Goal: Task Accomplishment & Management: Manage account settings

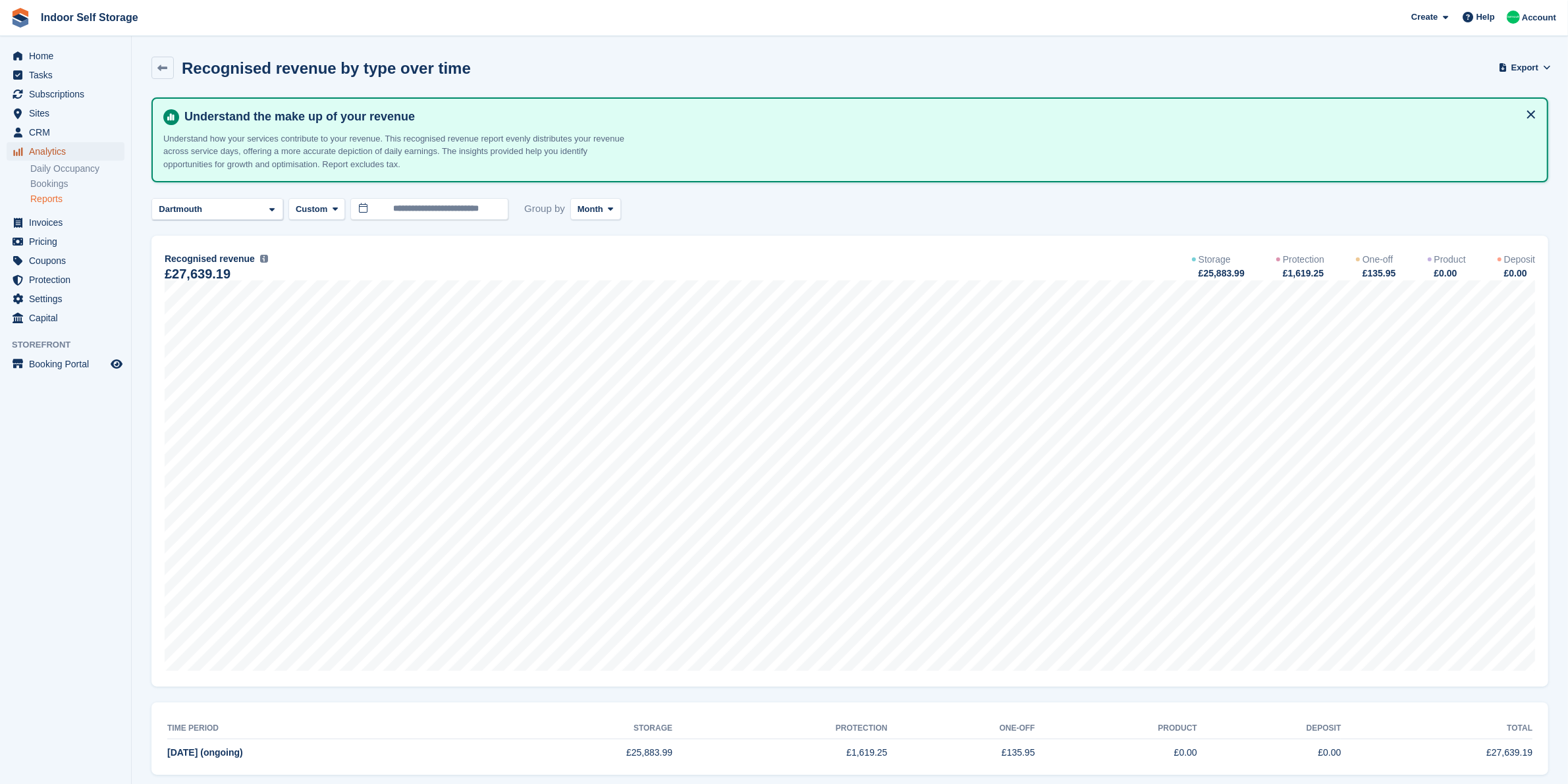
click at [73, 155] on span "Analytics" at bounding box center [68, 150] width 79 height 18
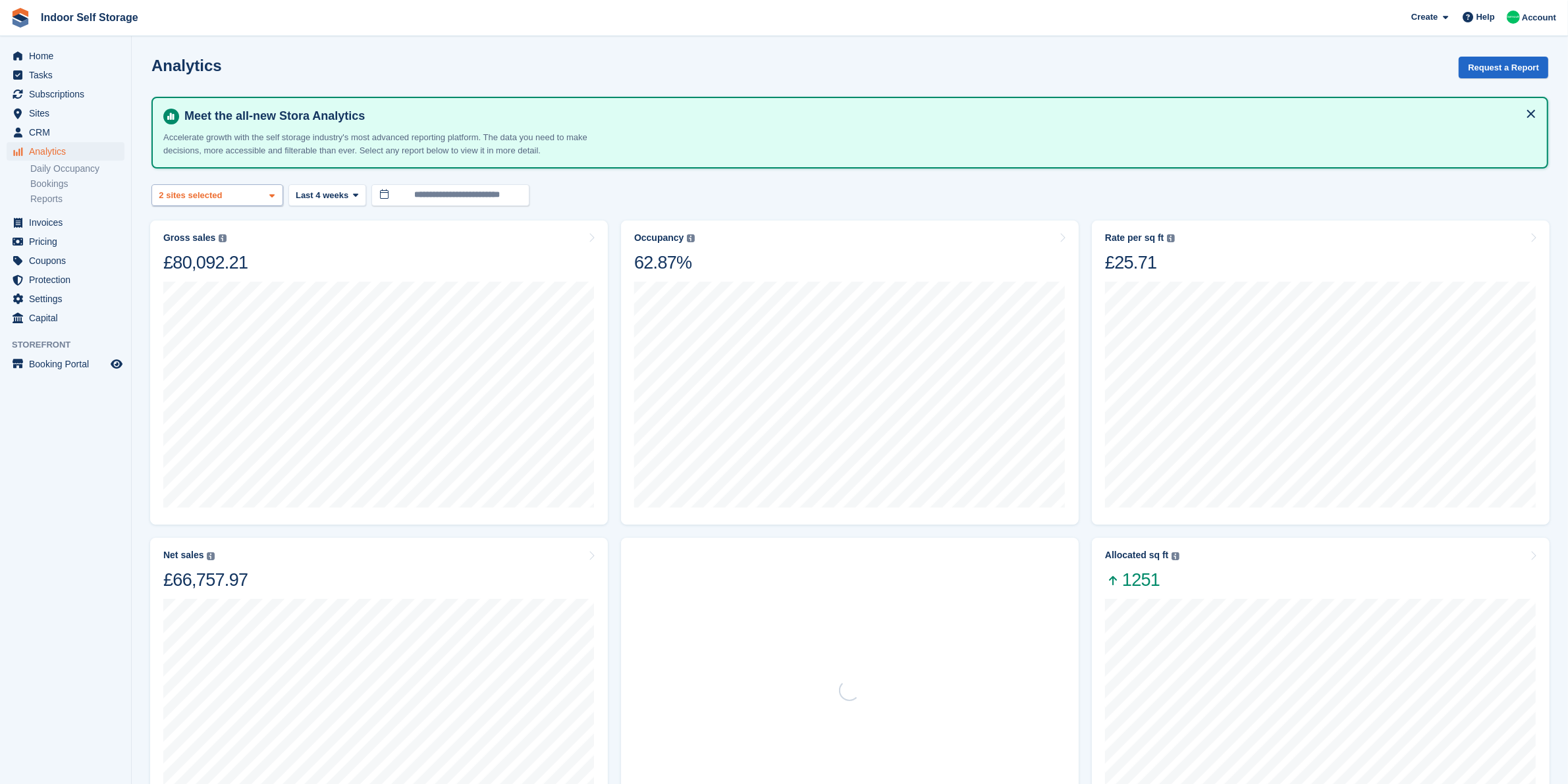
click at [228, 196] on div "Dartmouth 2 sites selected" at bounding box center [217, 195] width 131 height 22
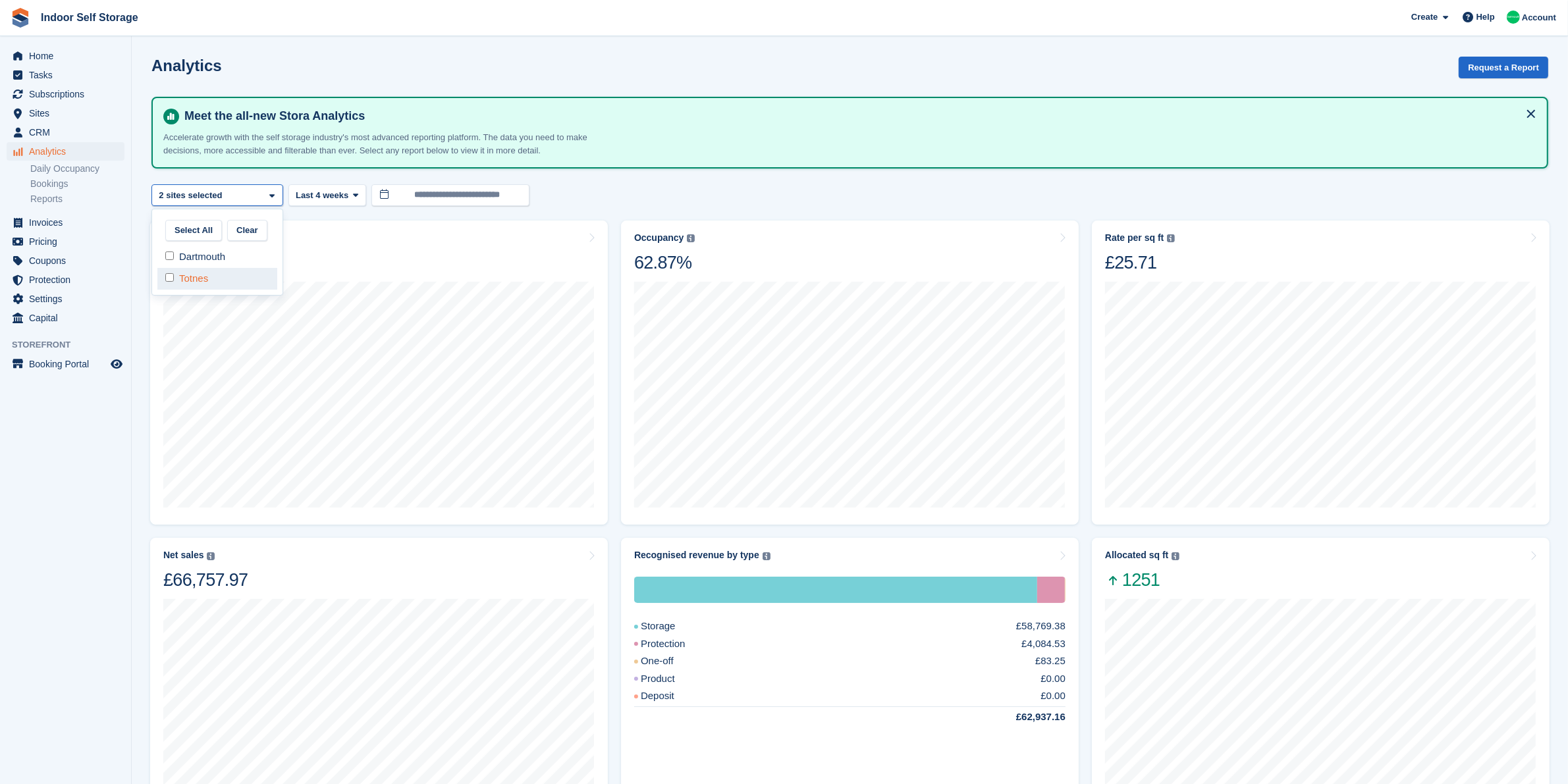
click at [234, 281] on div "Totnes" at bounding box center [217, 278] width 120 height 22
select select "***"
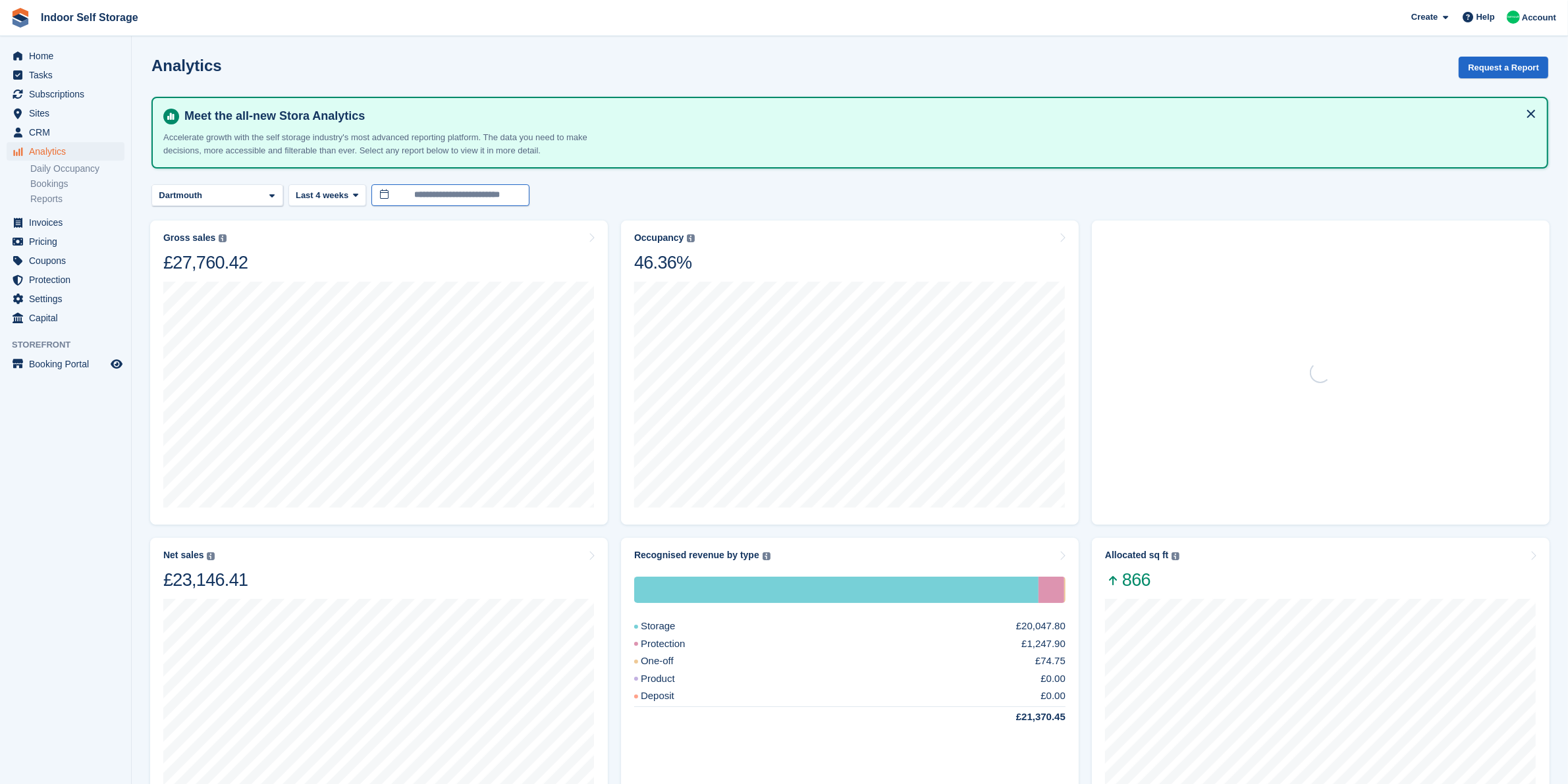
click at [432, 191] on input "**********" at bounding box center [450, 195] width 158 height 22
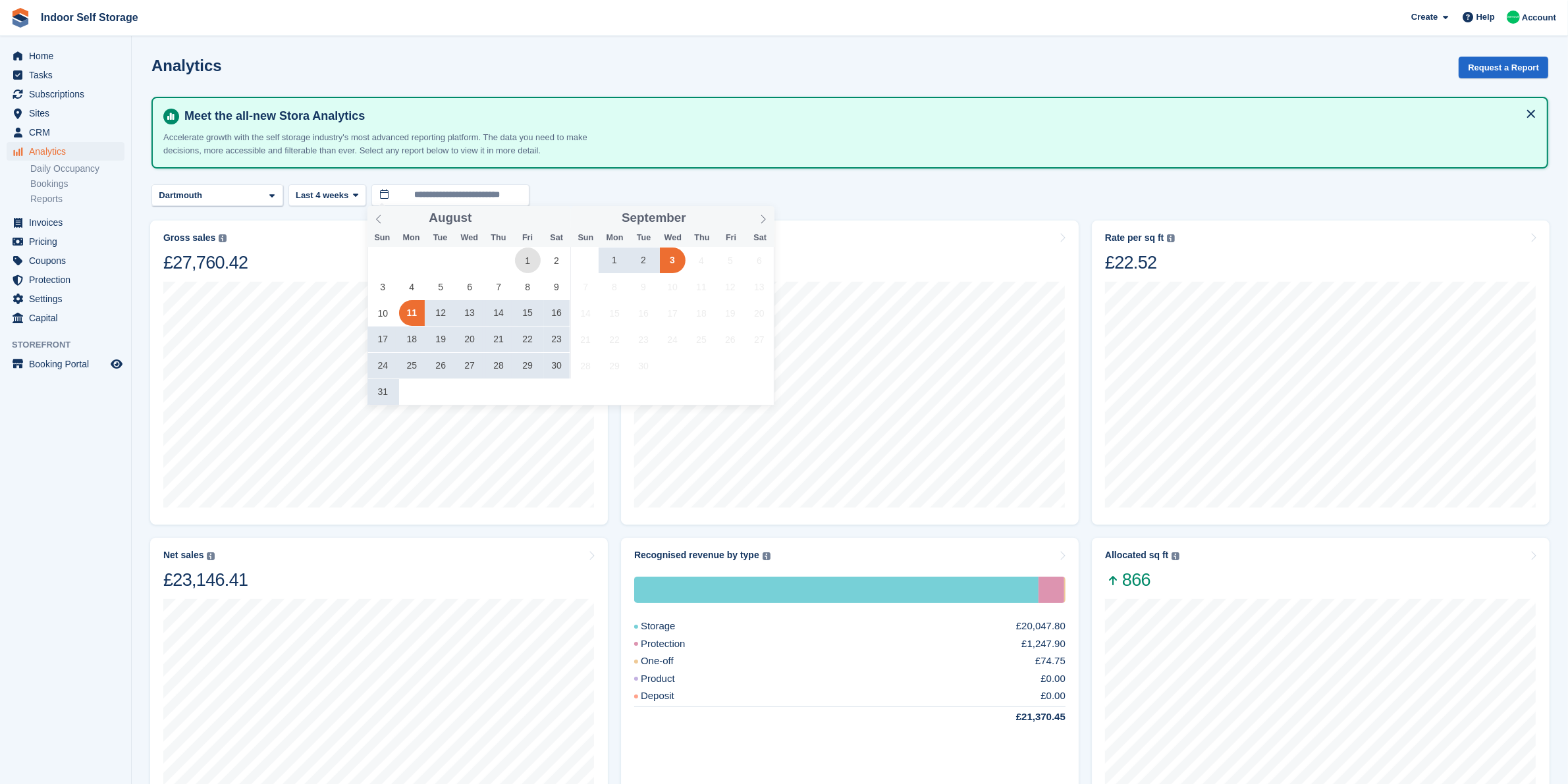
click at [526, 265] on span "1" at bounding box center [527, 260] width 26 height 26
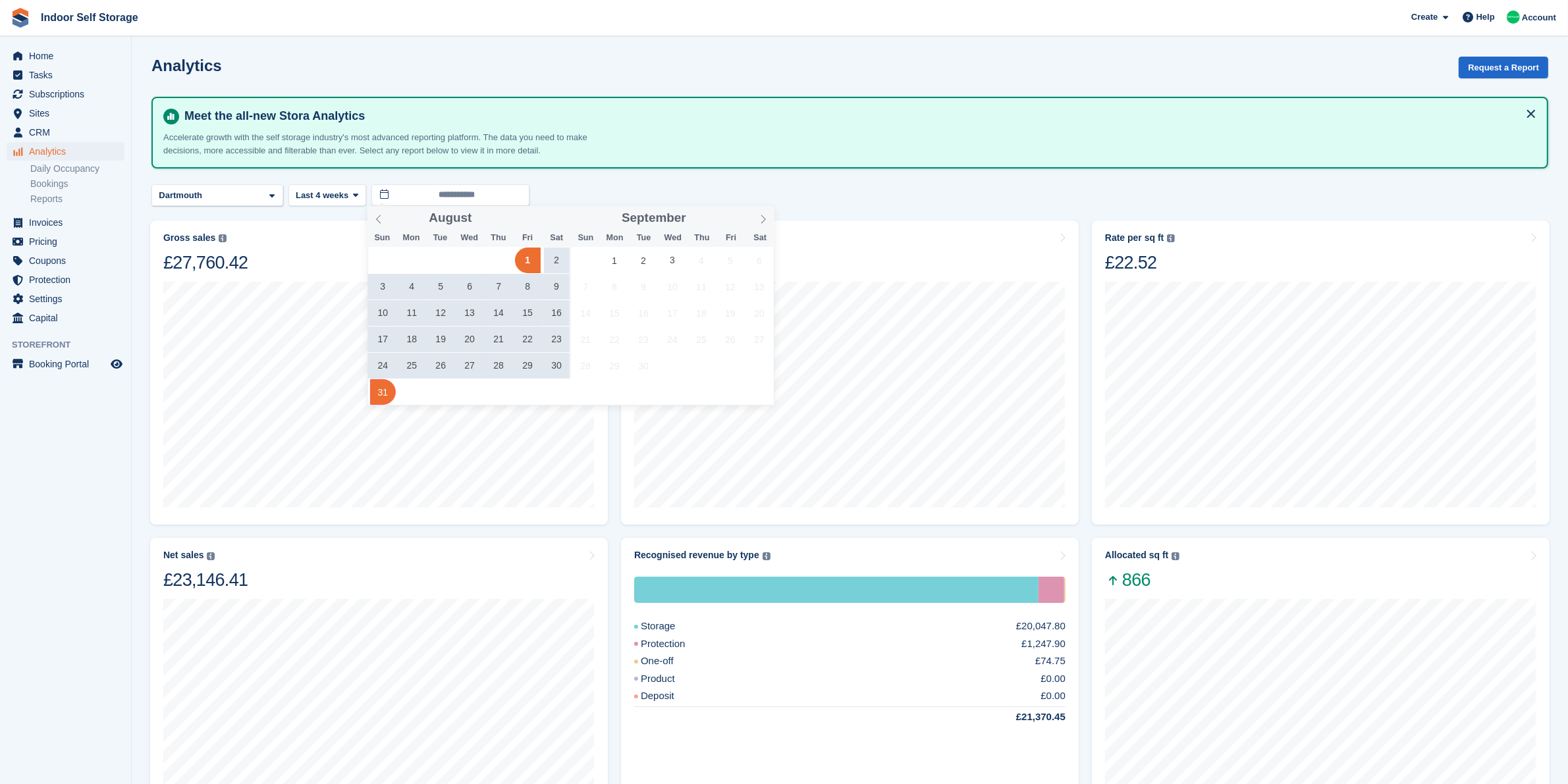
click at [384, 395] on span "31" at bounding box center [383, 391] width 26 height 26
type input "**********"
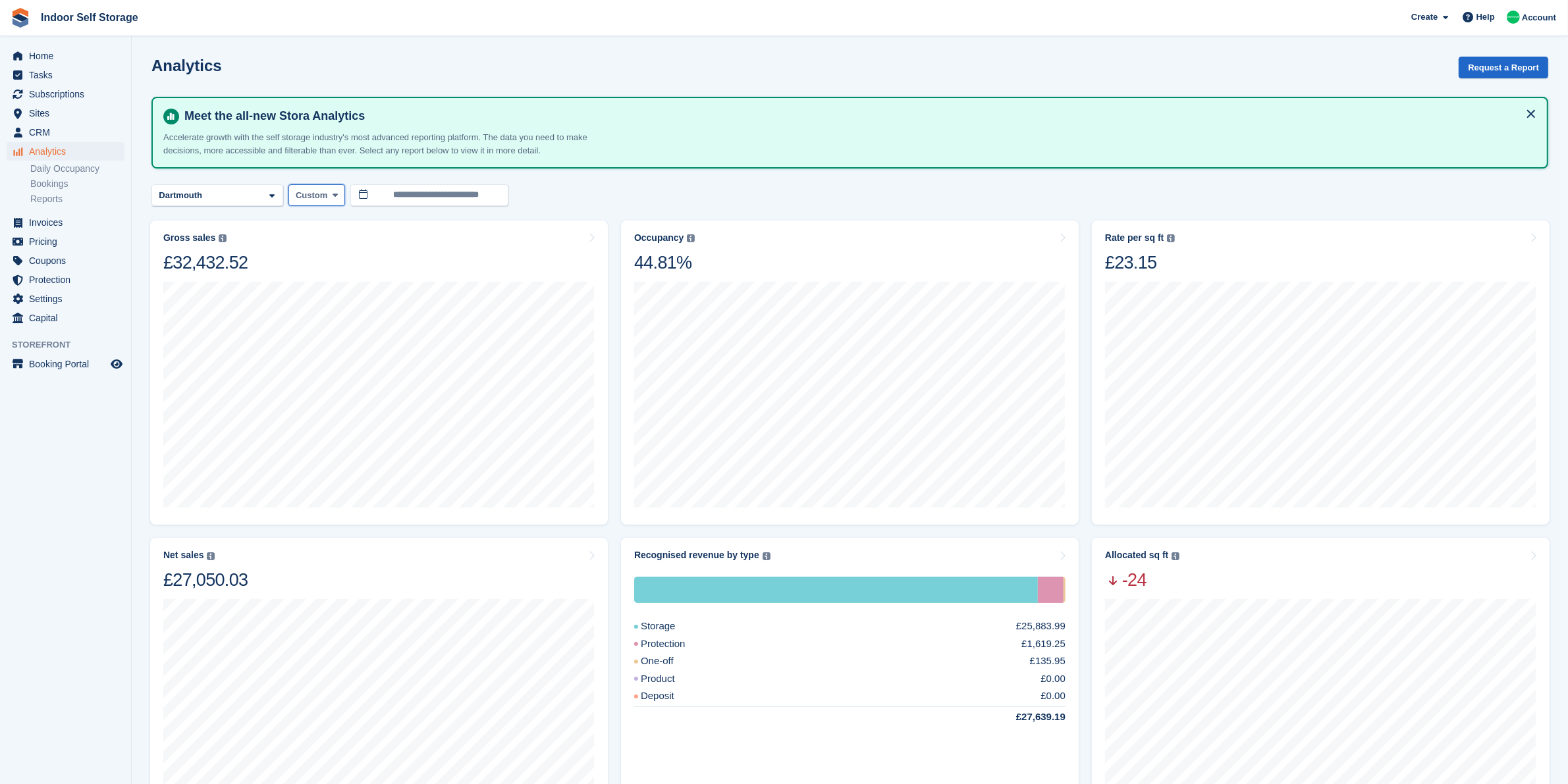
click at [317, 195] on span "Custom" at bounding box center [311, 195] width 31 height 13
click at [639, 198] on div "**********" at bounding box center [849, 195] width 1397 height 22
click at [778, 235] on div "Occupancy Percentage of all allocated units in terms of area. Includes units wi…" at bounding box center [849, 253] width 431 height 42
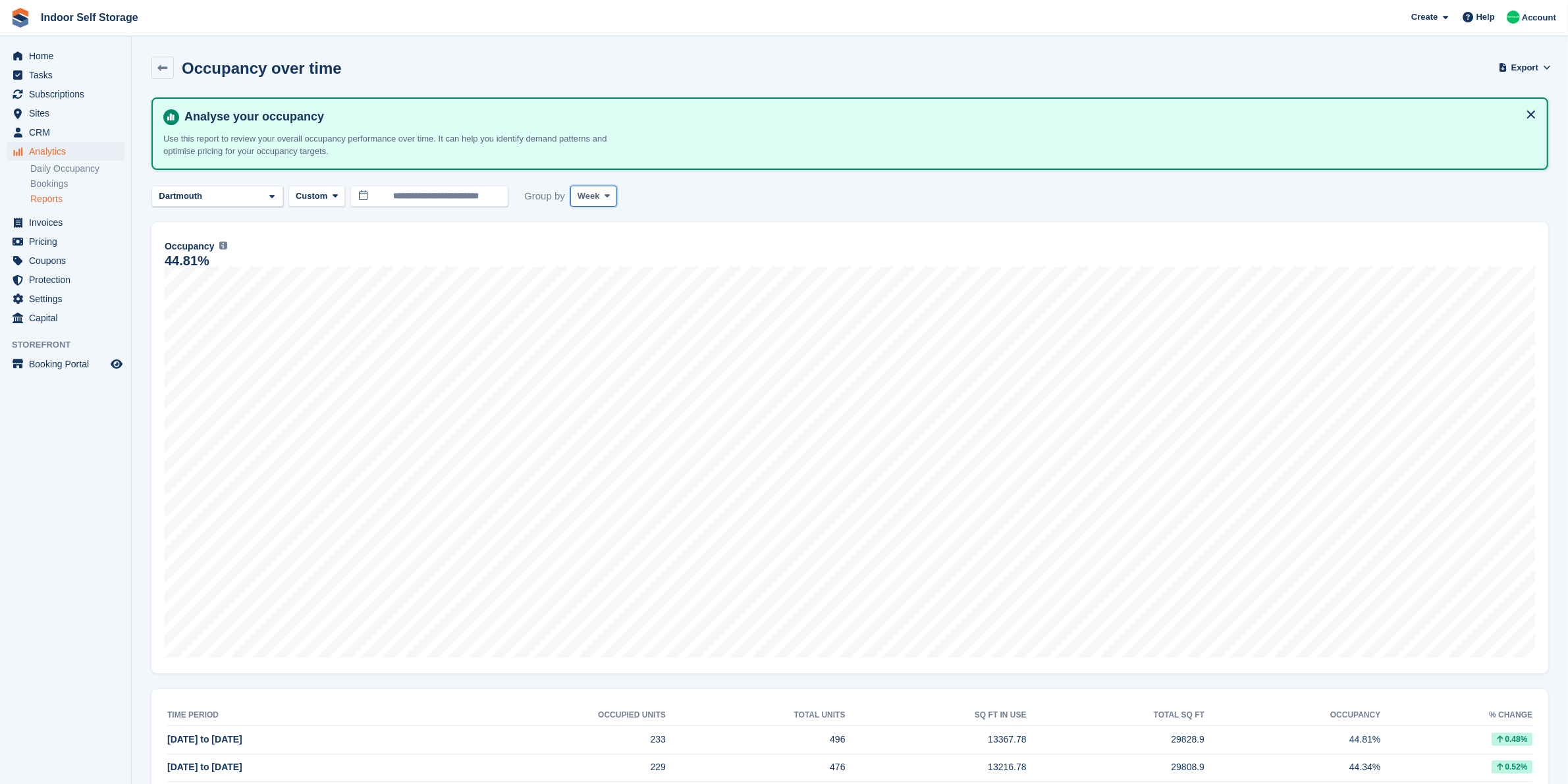
click at [581, 192] on span "Week" at bounding box center [588, 196] width 23 height 13
click at [590, 271] on link "Month" at bounding box center [633, 274] width 114 height 24
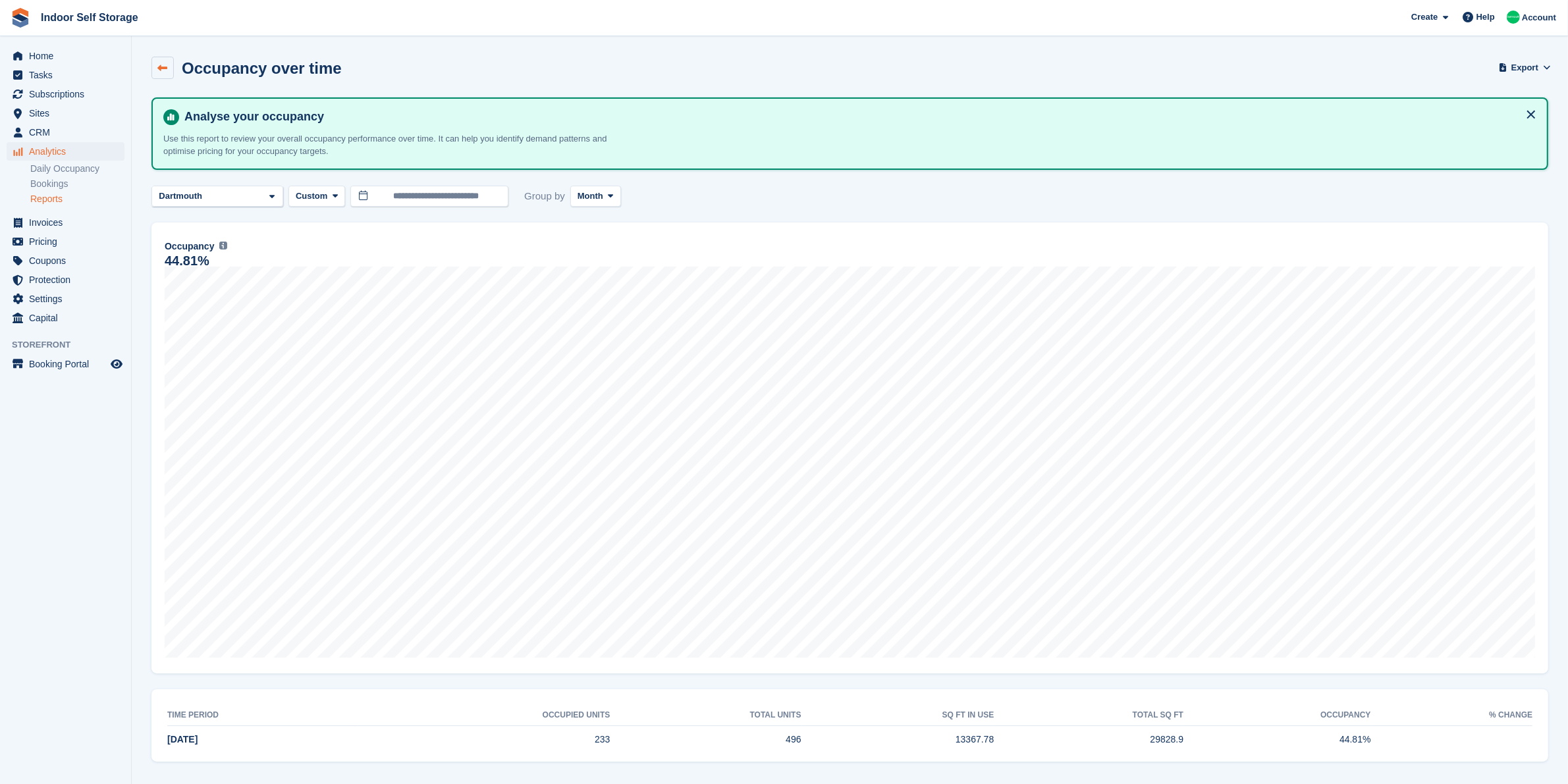
click at [167, 71] on icon at bounding box center [163, 68] width 10 height 10
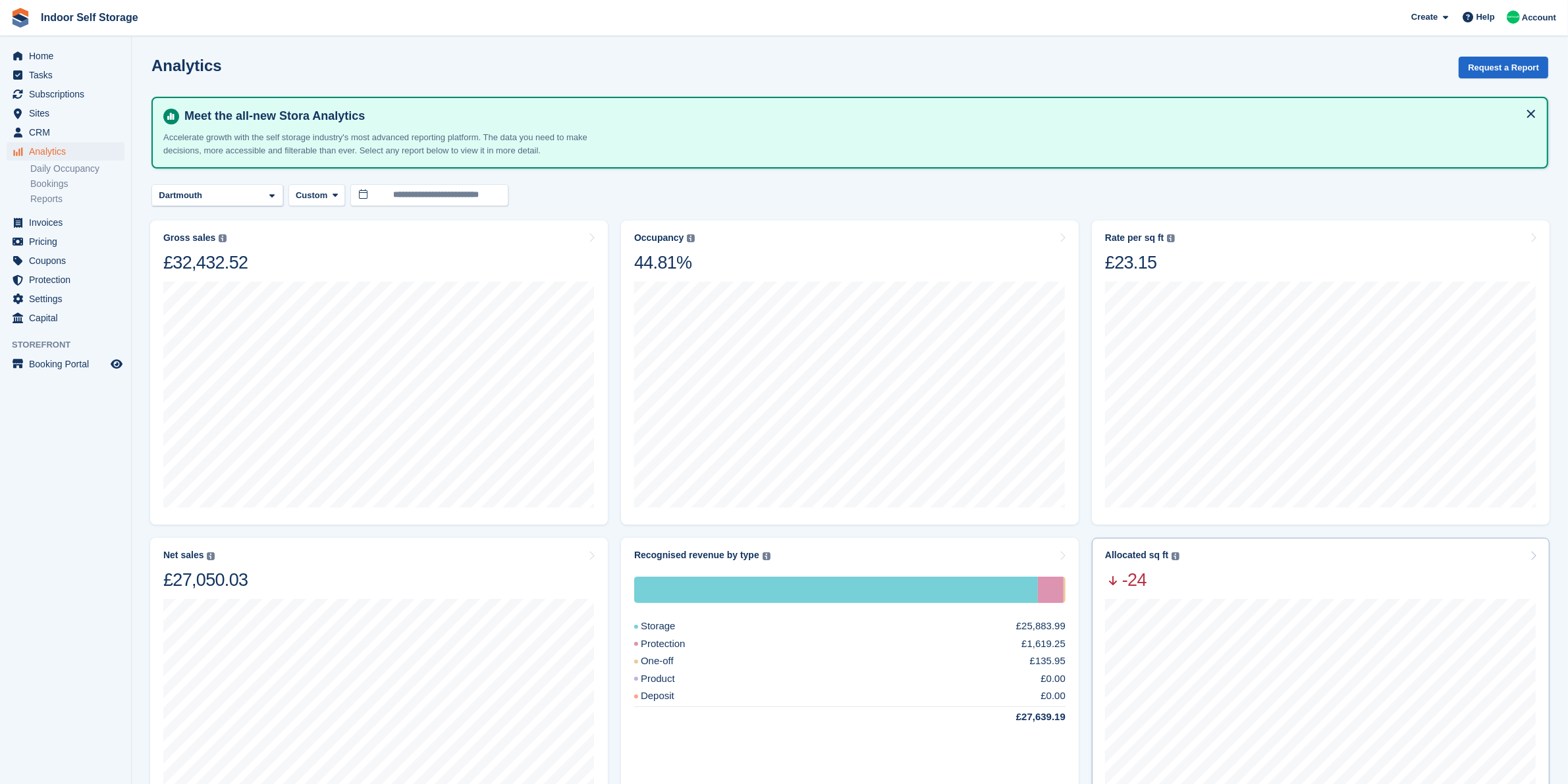
click at [1333, 577] on div "Allocated sq ft The total change in allocated area from the beginning to the en…" at bounding box center [1320, 570] width 431 height 42
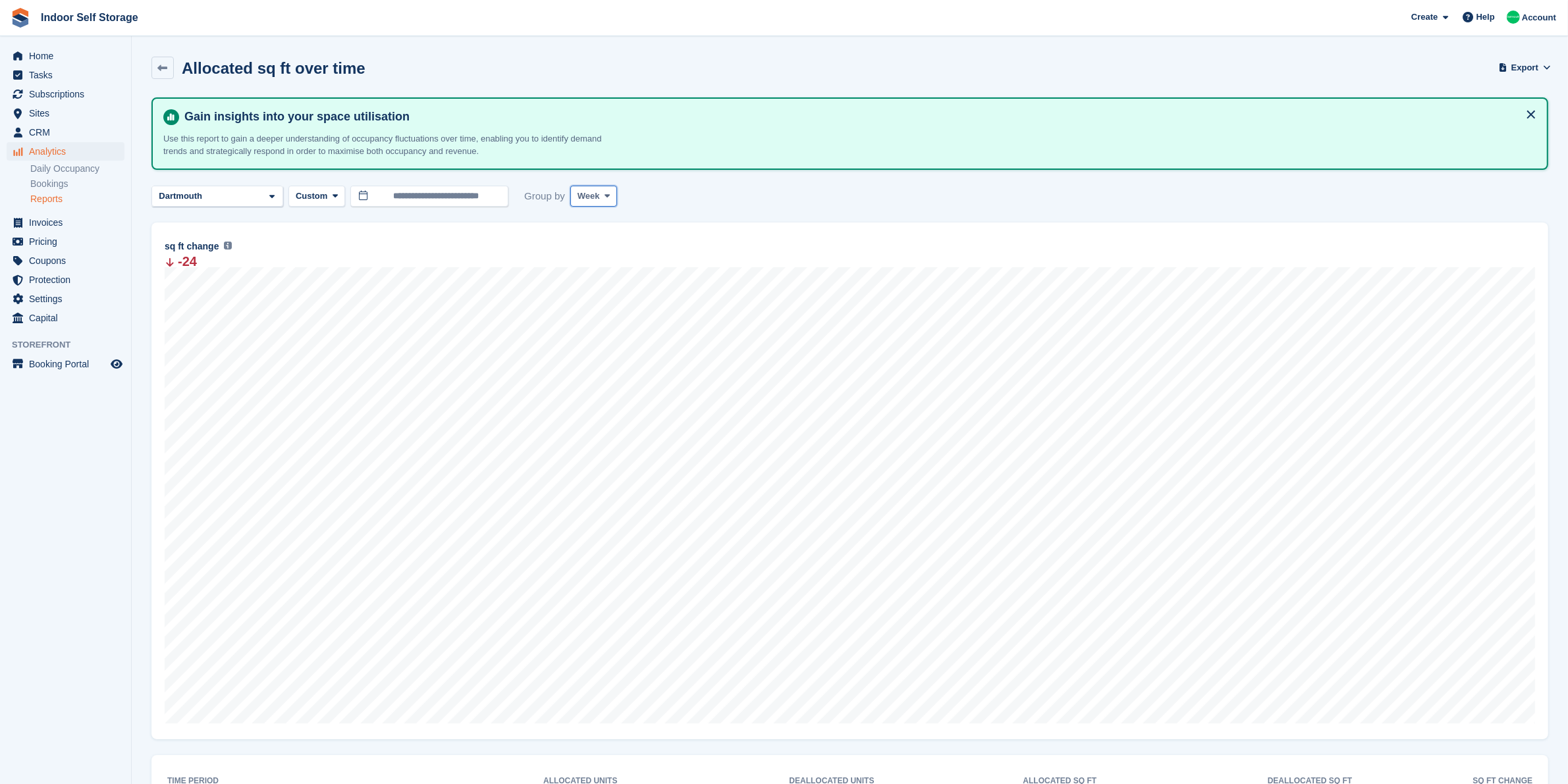
click at [587, 192] on span "Week" at bounding box center [588, 196] width 23 height 13
click at [614, 268] on link "Month" at bounding box center [633, 274] width 114 height 24
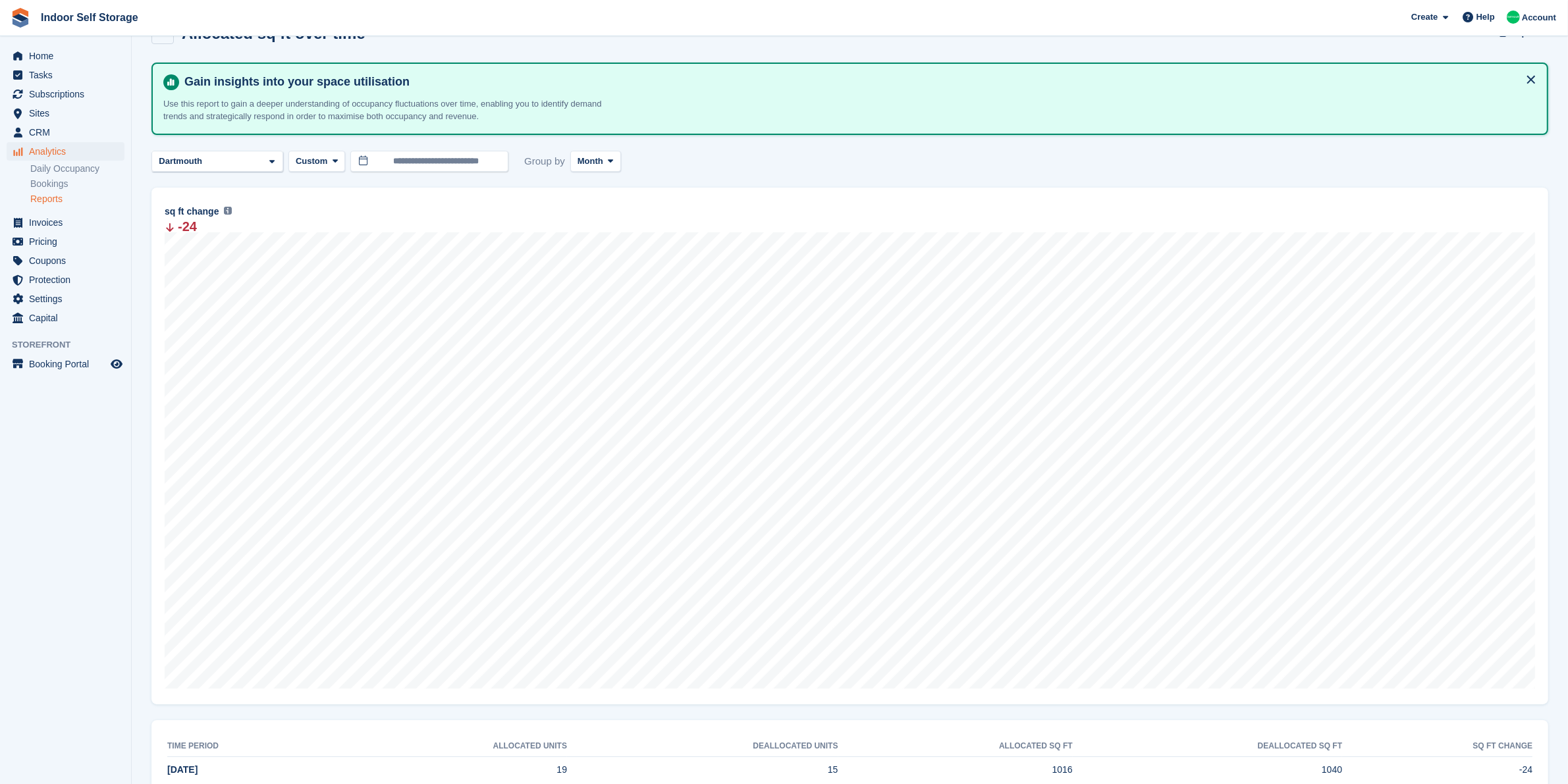
scroll to position [69, 0]
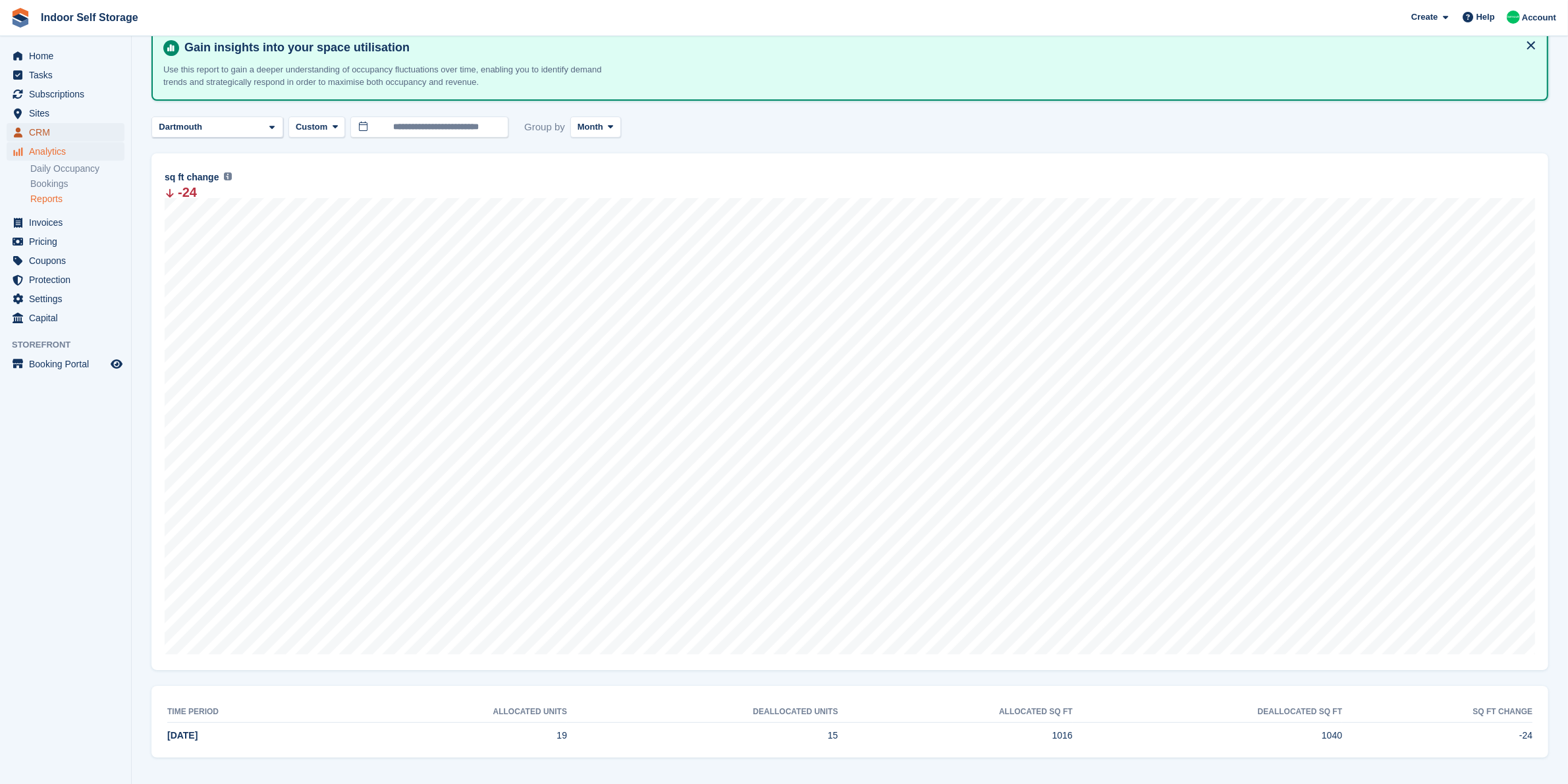
click at [56, 135] on span "CRM" at bounding box center [68, 131] width 79 height 18
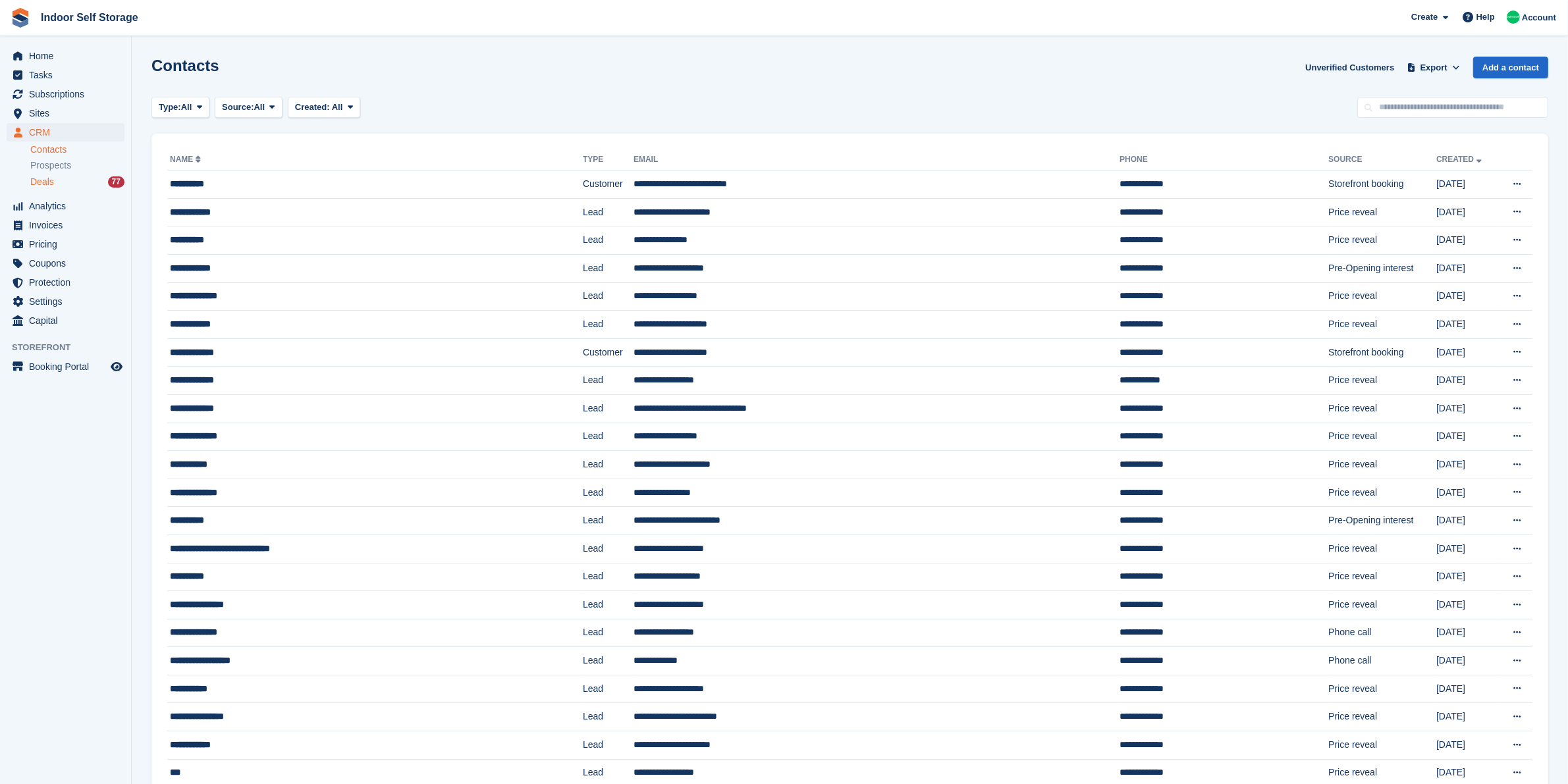
click at [53, 183] on div "Deals 77" at bounding box center [77, 182] width 94 height 12
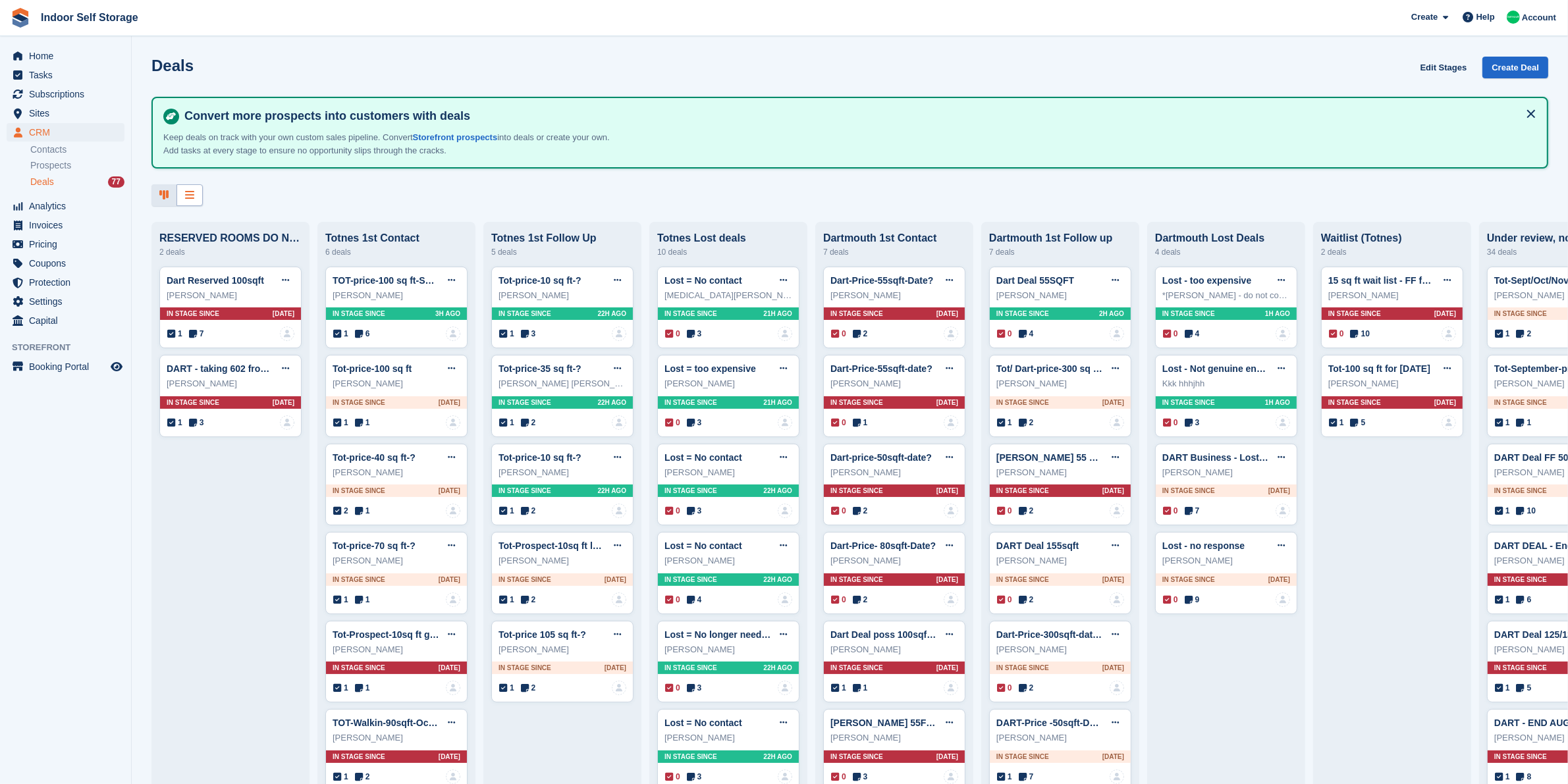
click at [189, 193] on icon at bounding box center [189, 194] width 10 height 10
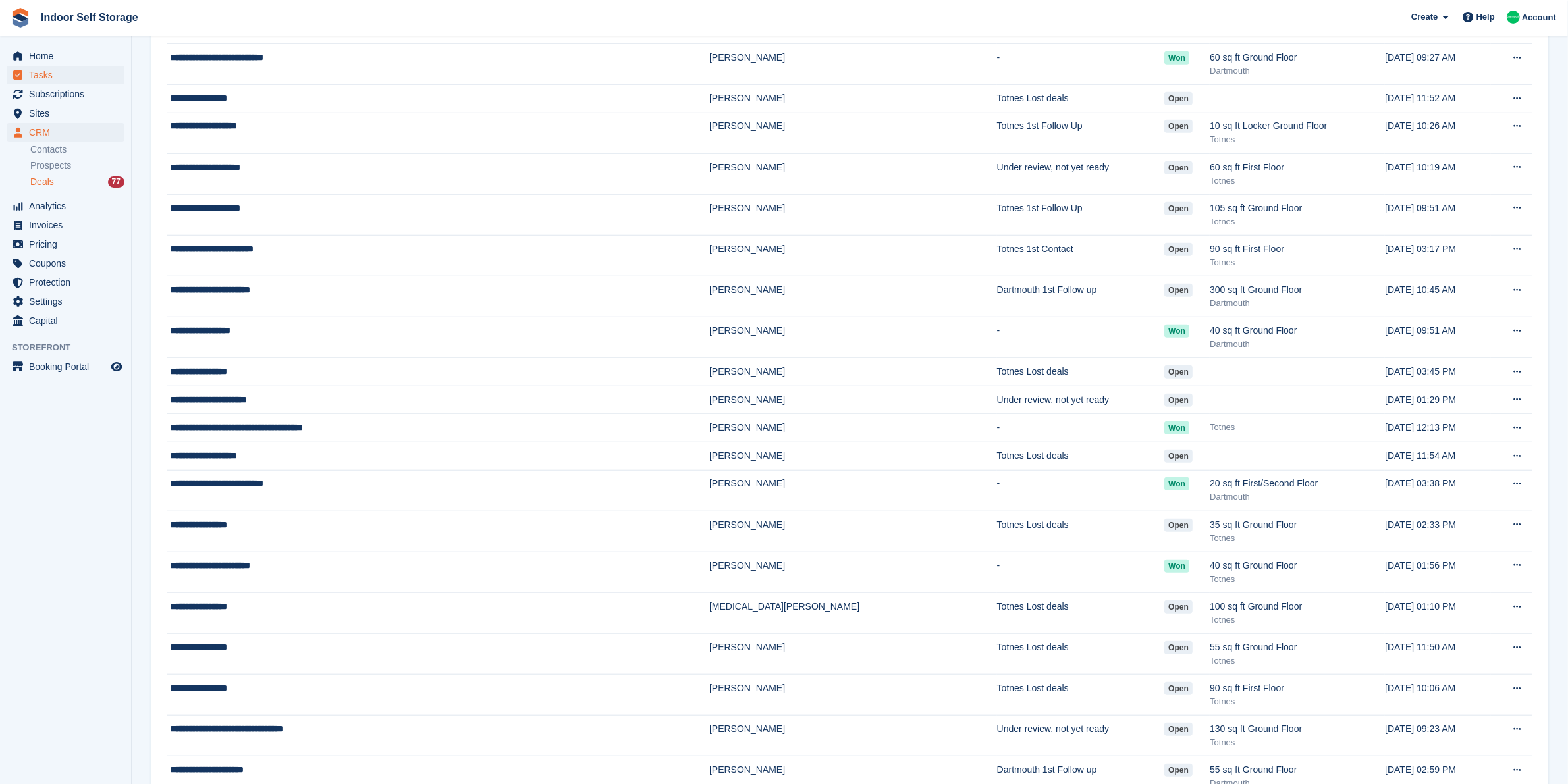
scroll to position [1511, 0]
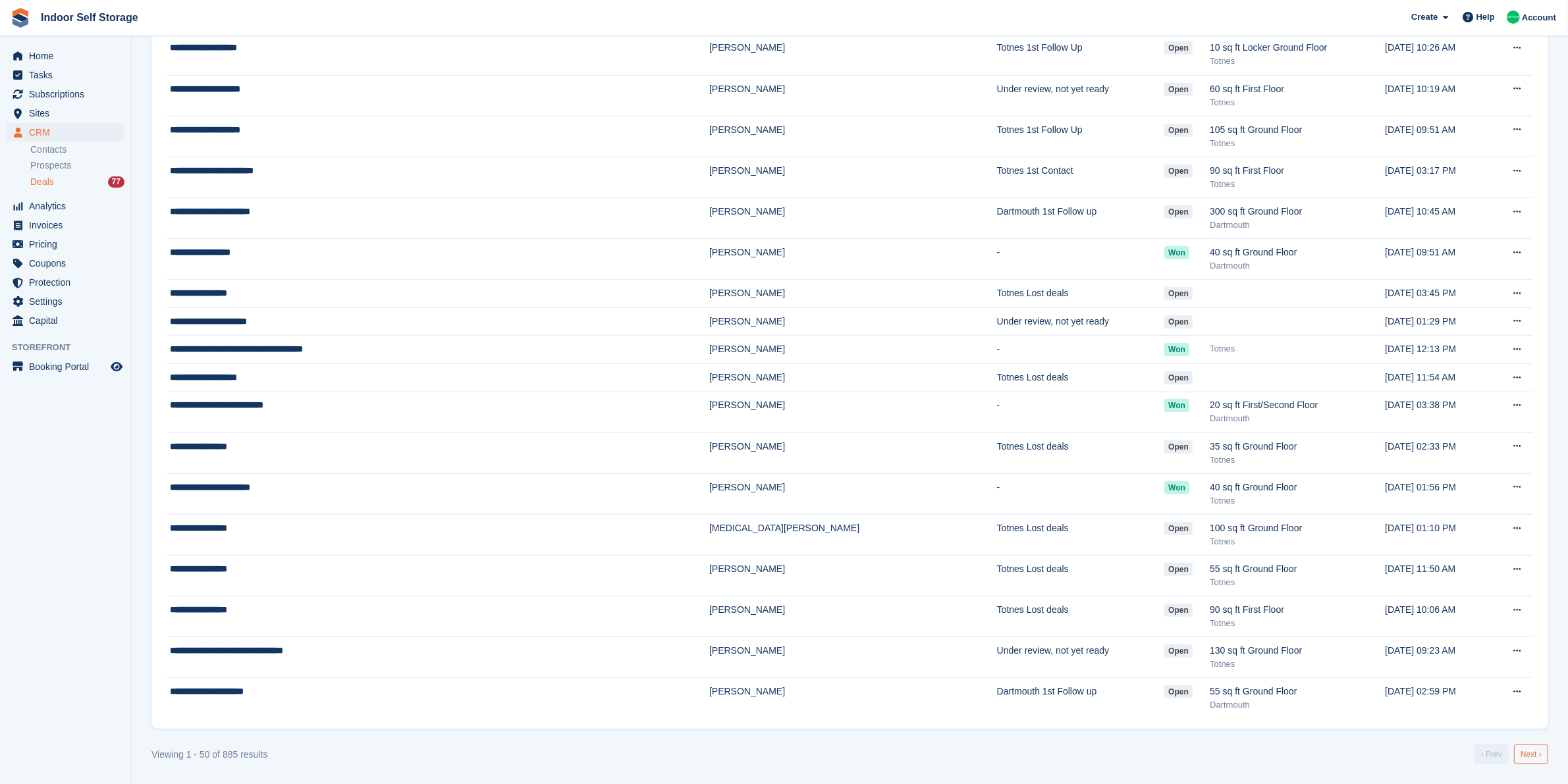
click at [1528, 752] on link "Next ›" at bounding box center [1531, 754] width 34 height 20
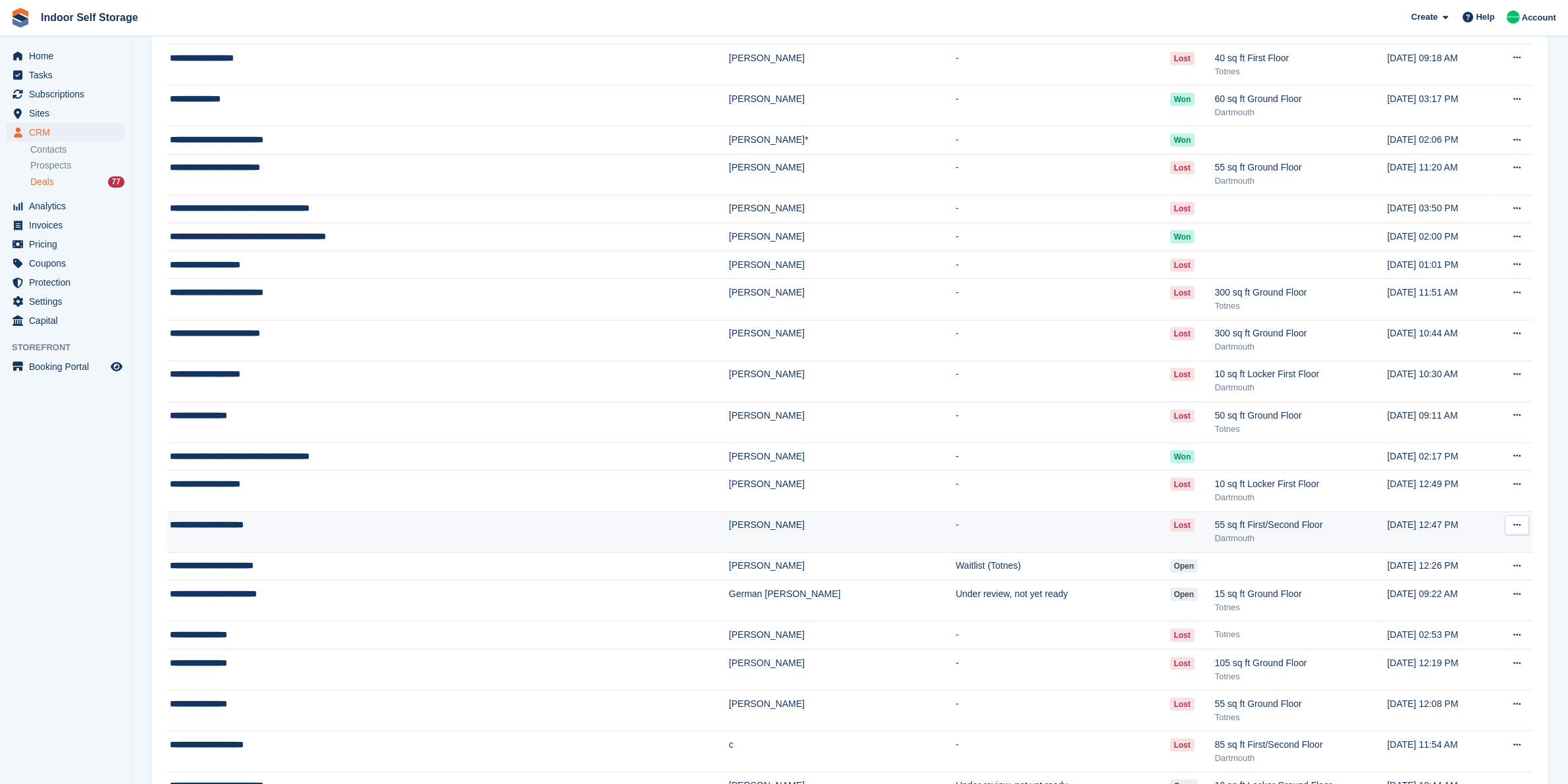
scroll to position [1382, 0]
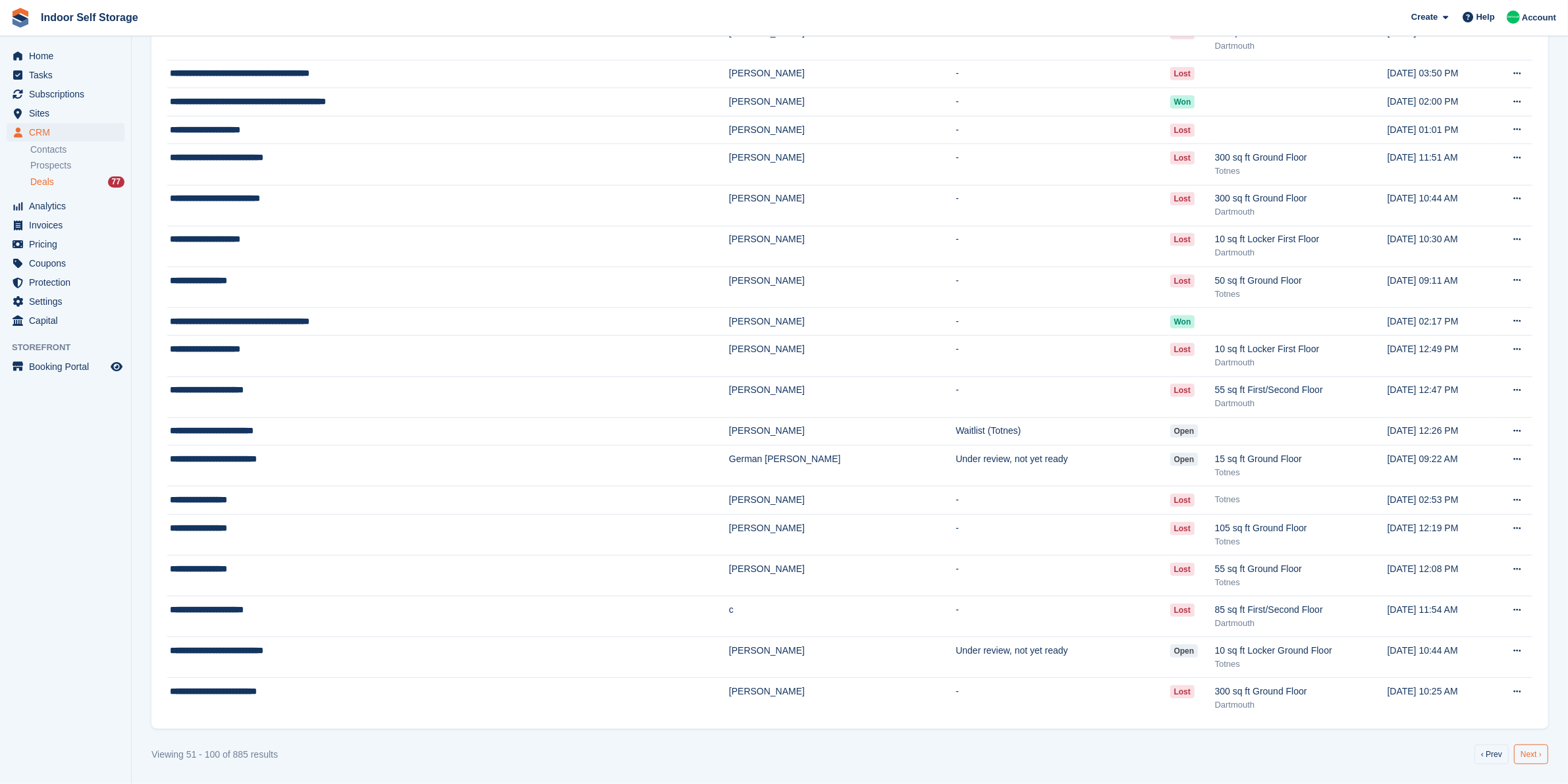
click at [1527, 755] on link "Next ›" at bounding box center [1531, 754] width 34 height 20
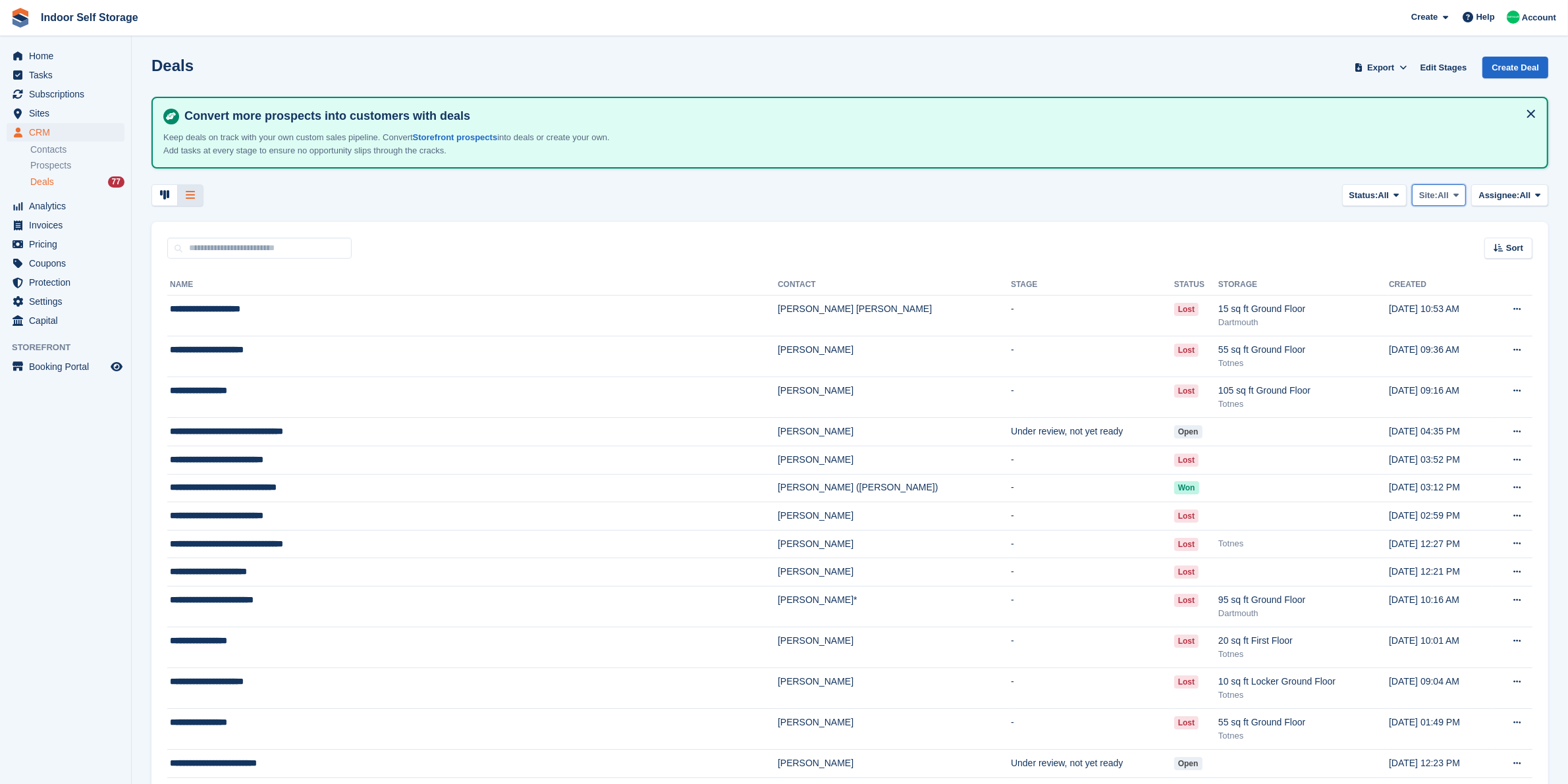
click at [1436, 198] on span "Site:" at bounding box center [1427, 195] width 18 height 13
click at [1420, 248] on link "Dartmouth" at bounding box center [1402, 249] width 114 height 24
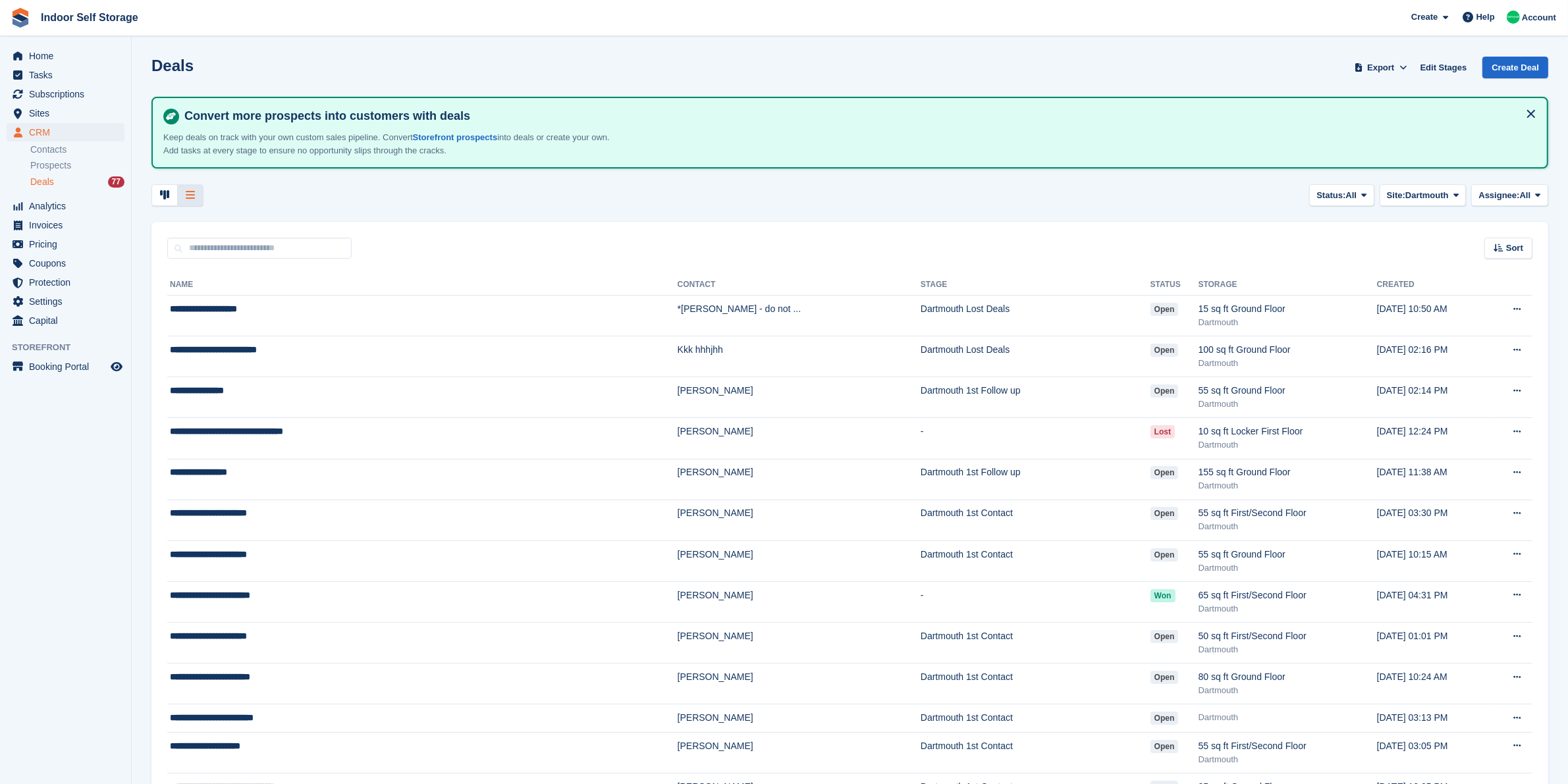
click at [189, 200] on div at bounding box center [190, 195] width 25 height 22
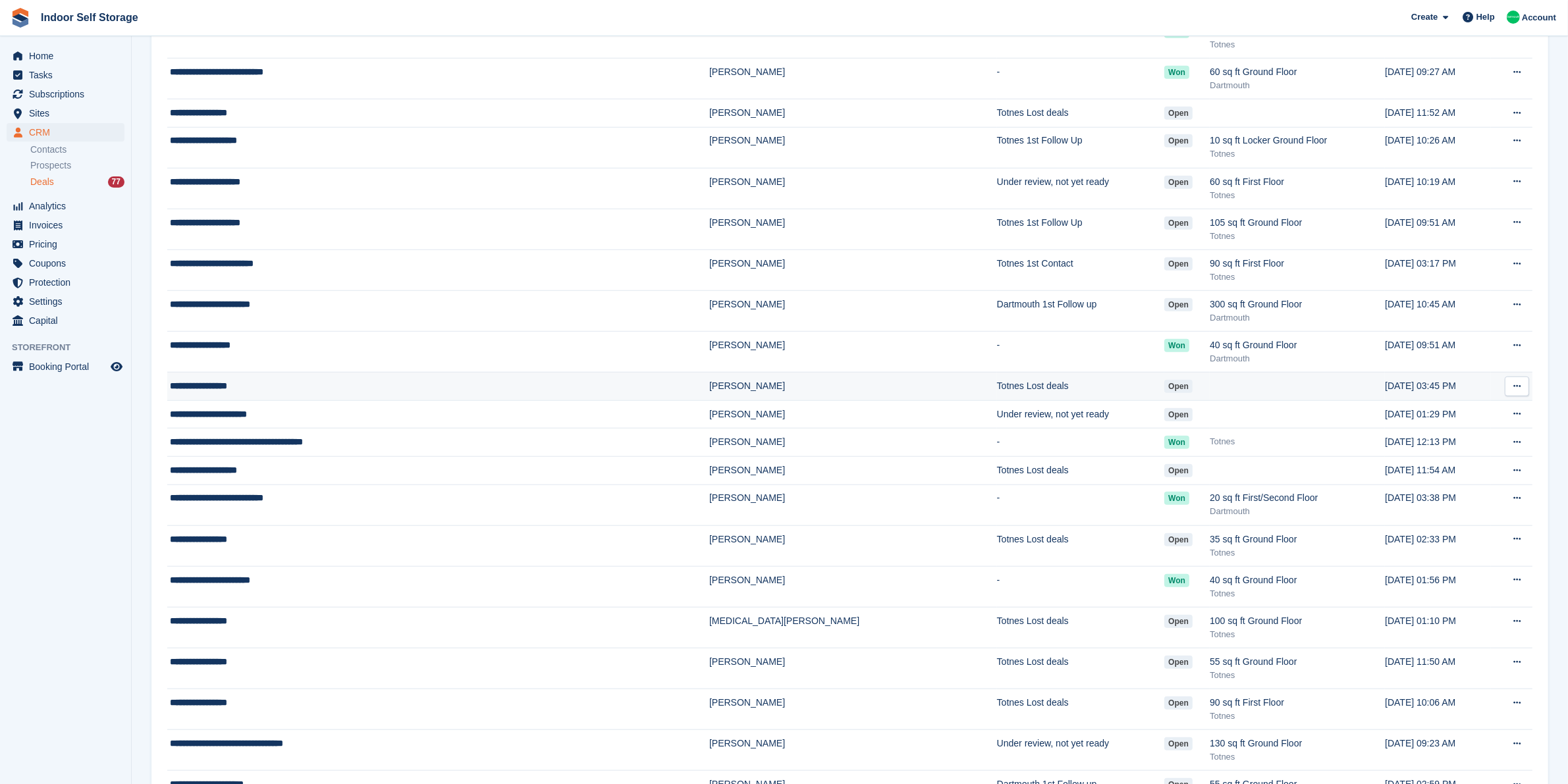
scroll to position [1511, 0]
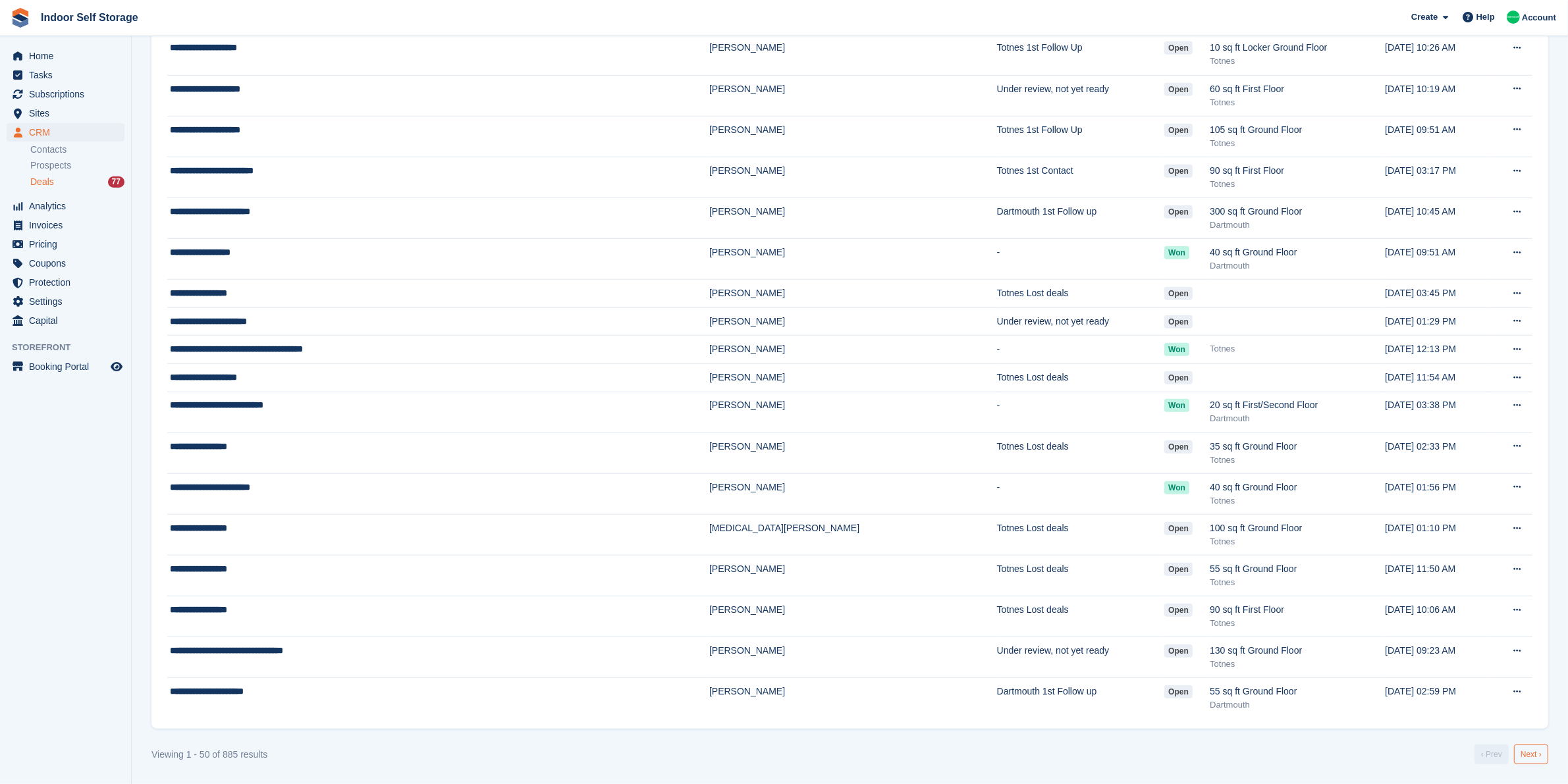
click at [1536, 758] on link "Next ›" at bounding box center [1531, 754] width 34 height 20
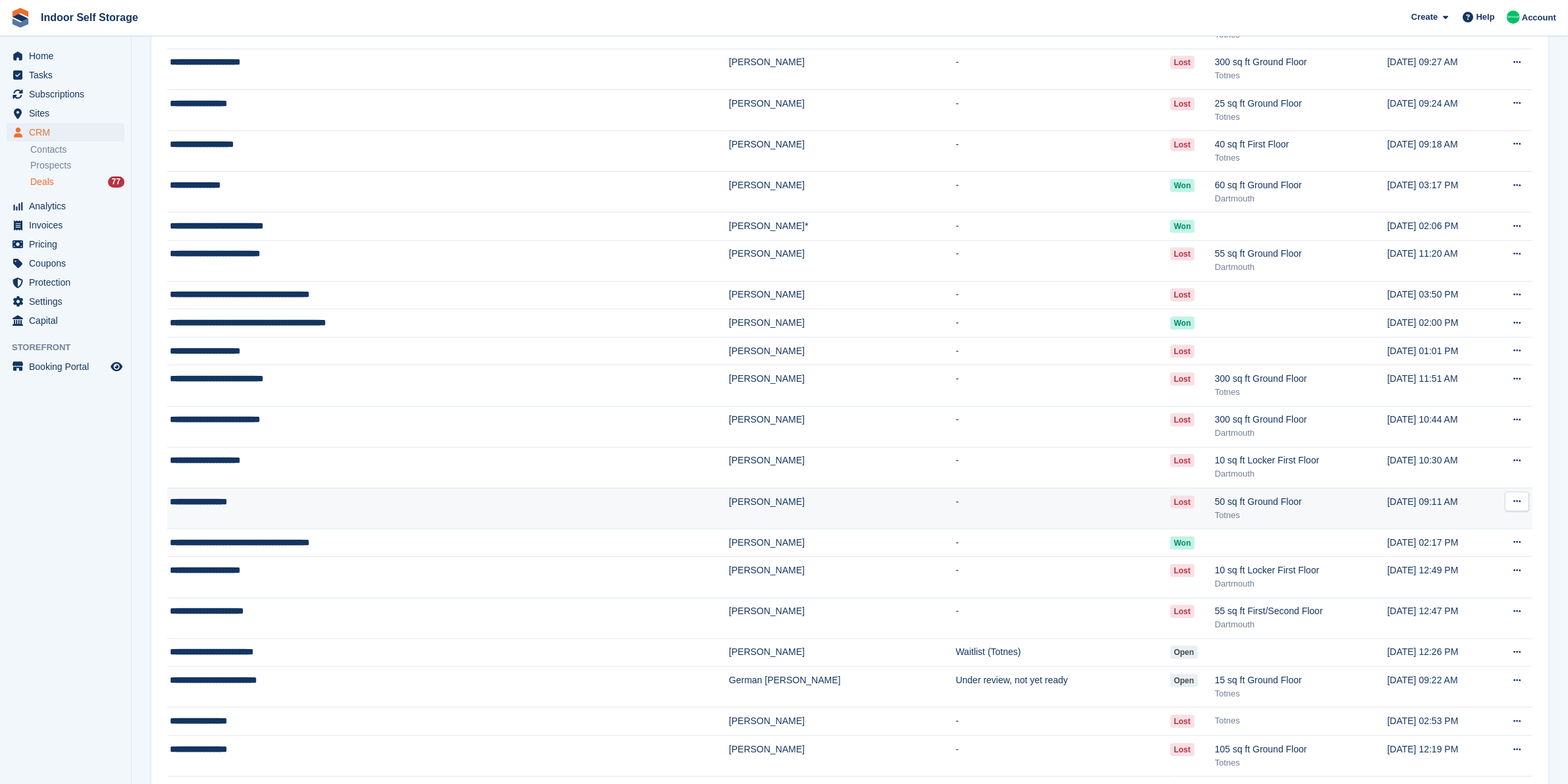
scroll to position [1382, 0]
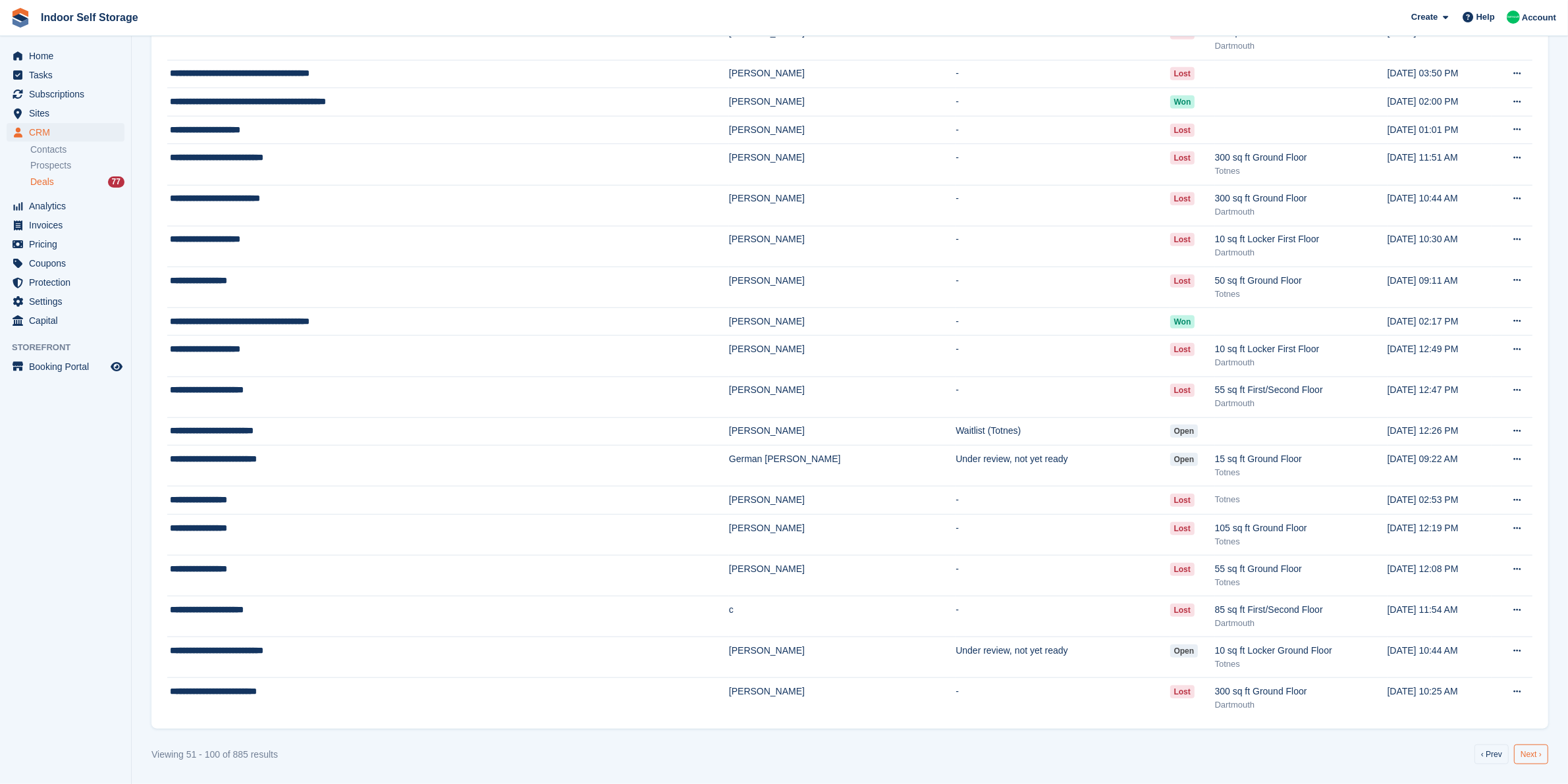
click at [1523, 756] on link "Next ›" at bounding box center [1531, 754] width 34 height 20
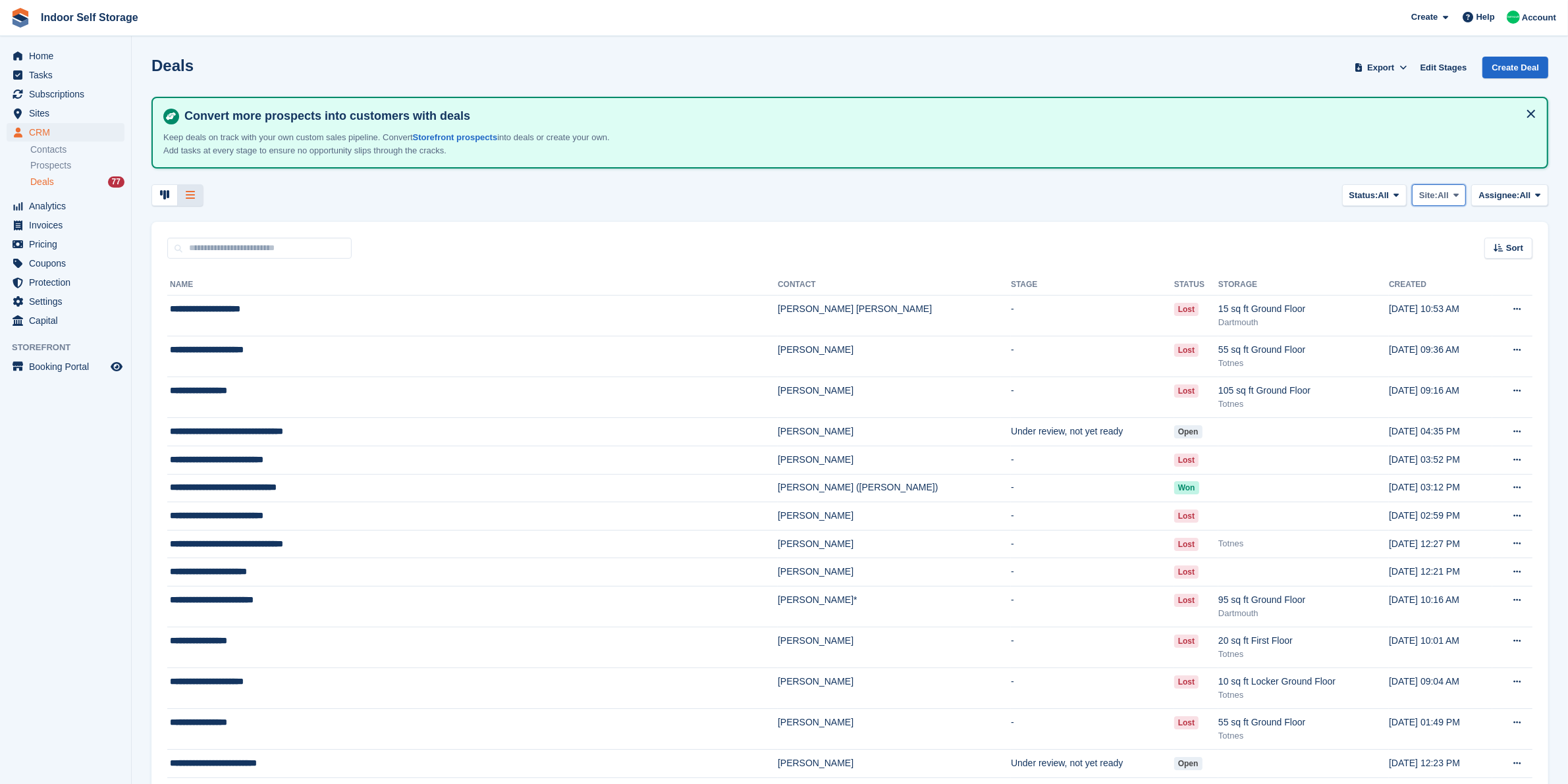
click at [1434, 189] on span "Site:" at bounding box center [1427, 195] width 18 height 13
click at [1439, 242] on link "Dartmouth" at bounding box center [1402, 249] width 114 height 24
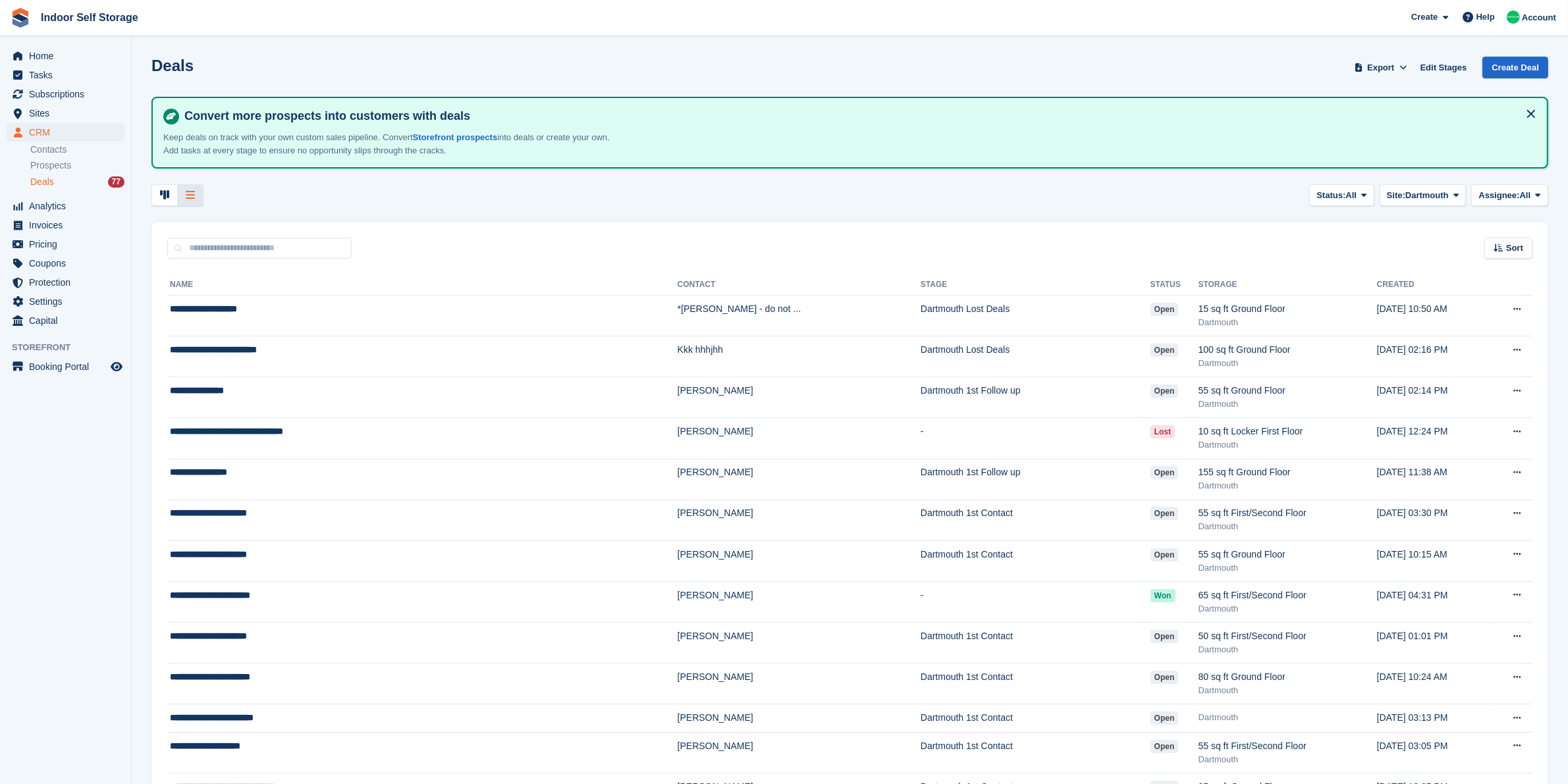
click at [1439, 242] on div "Sort Sort by Date created Created (oldest first) Created (newest first)" at bounding box center [849, 240] width 1397 height 37
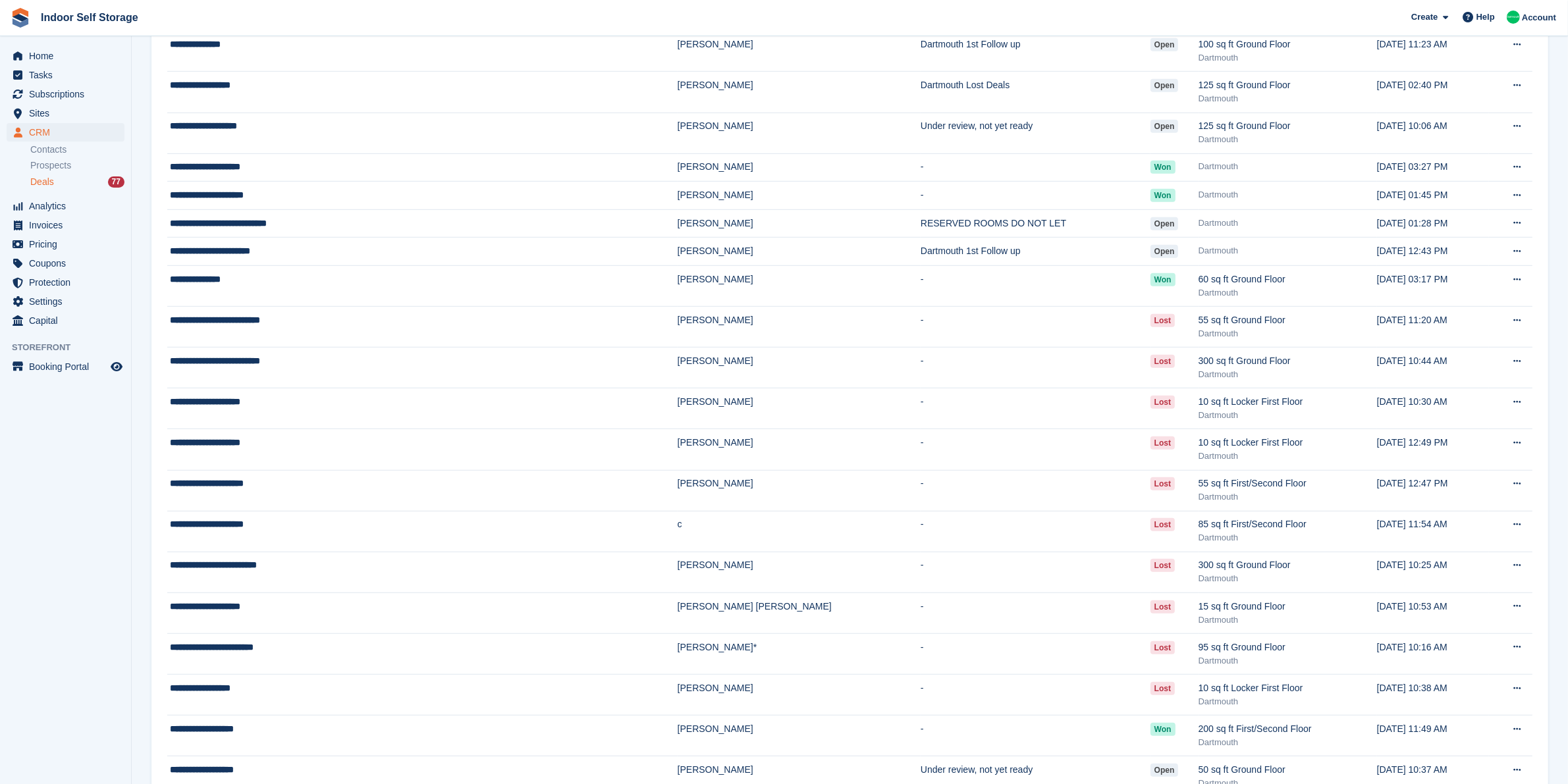
scroll to position [1399, 0]
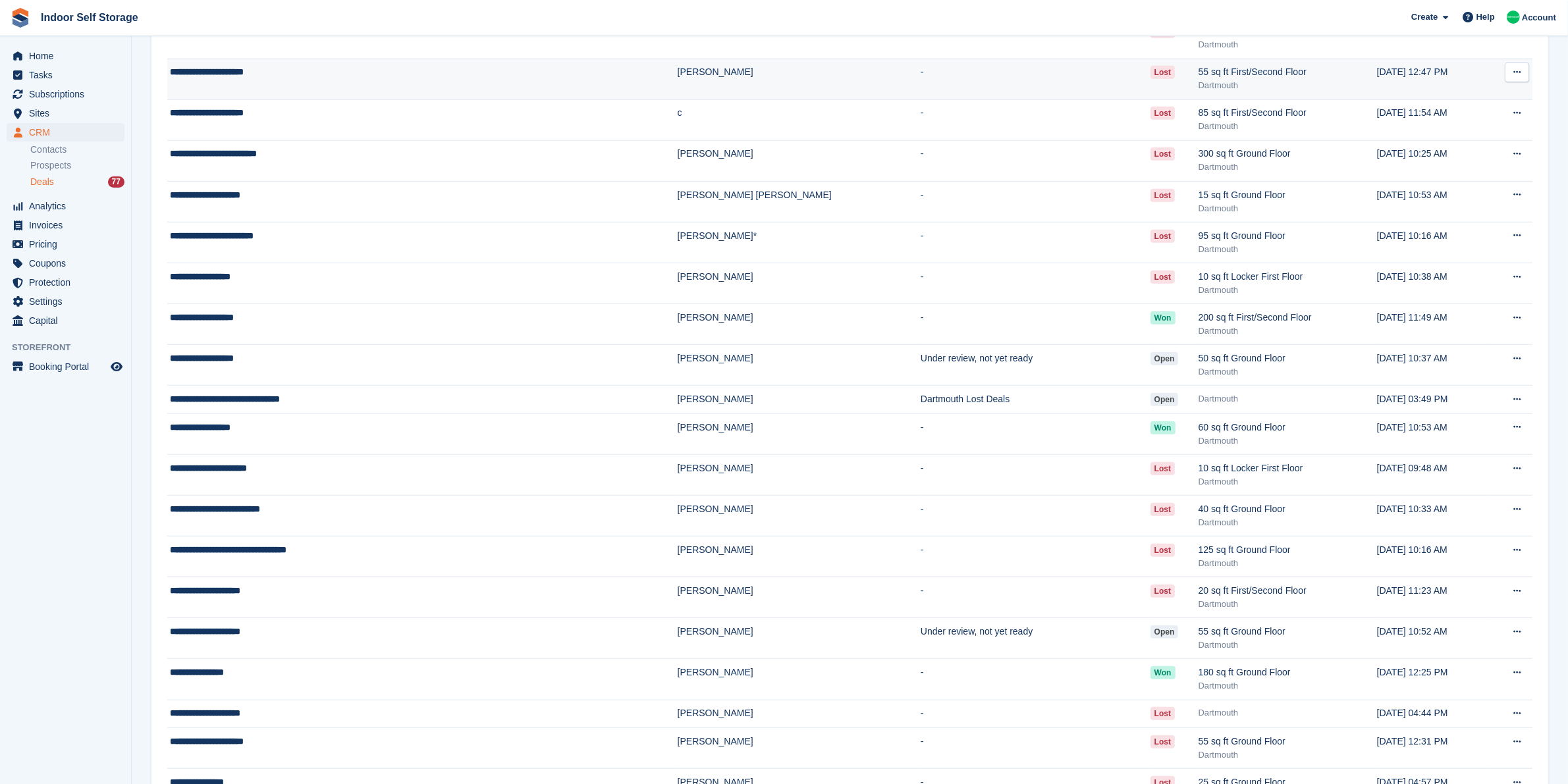
click at [1422, 95] on td "[DATE] 12:47 PM" at bounding box center [1433, 79] width 112 height 41
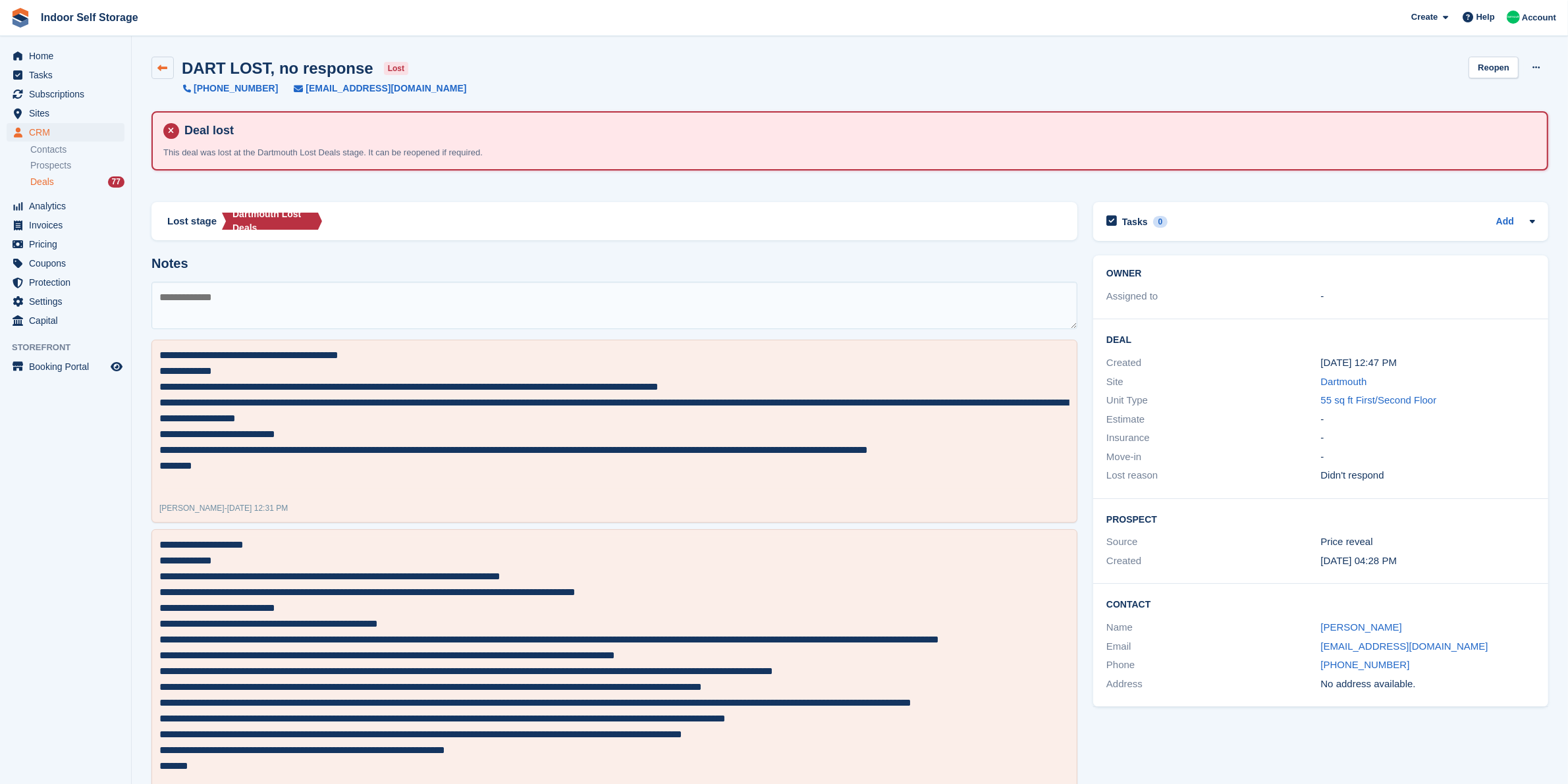
click at [161, 73] on link at bounding box center [163, 68] width 23 height 23
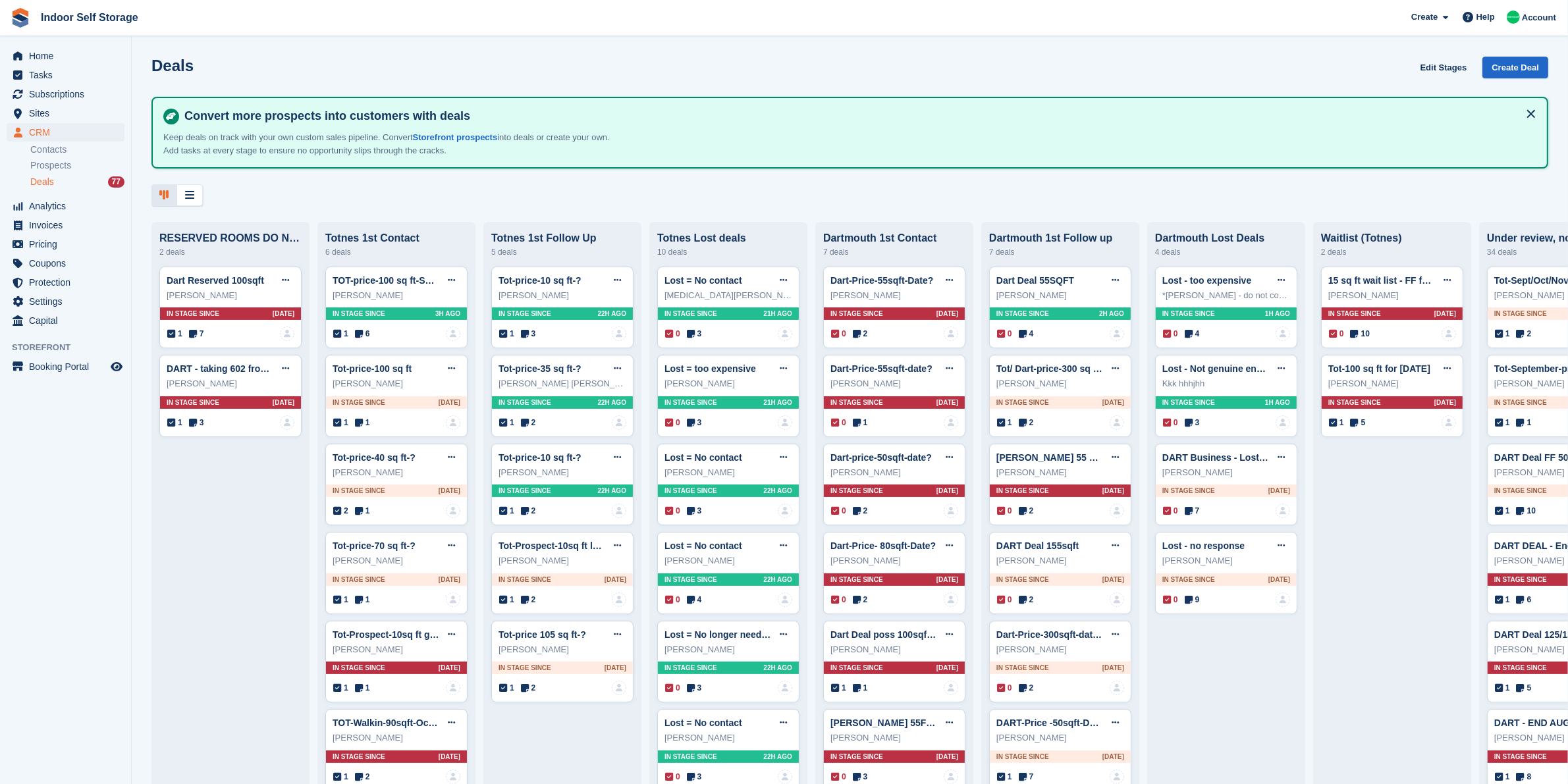
drag, startPoint x: 185, startPoint y: 200, endPoint x: 201, endPoint y: 208, distance: 17.9
click at [187, 200] on div at bounding box center [189, 195] width 27 height 22
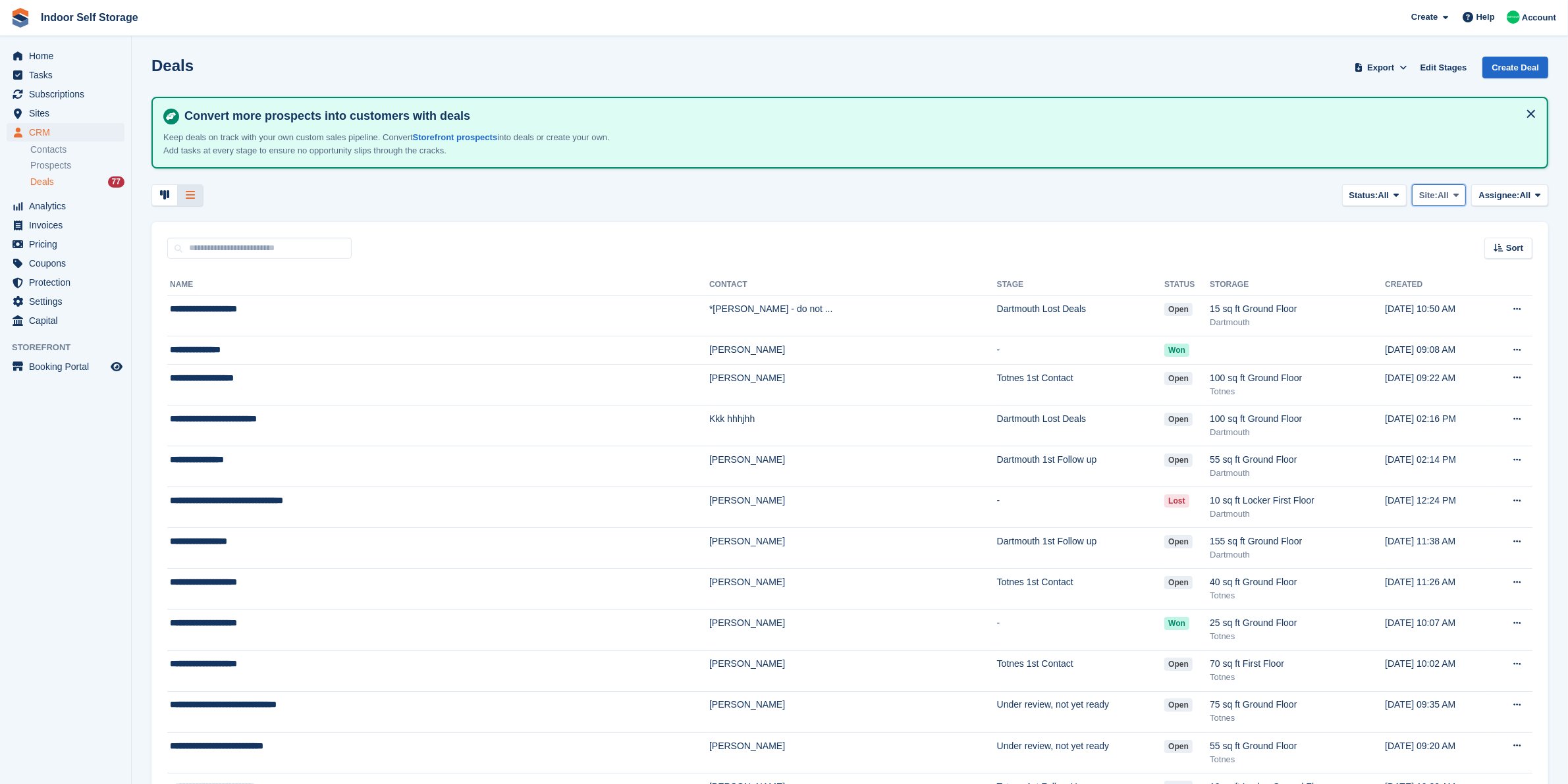
click at [1456, 196] on icon at bounding box center [1456, 195] width 6 height 9
click at [1408, 255] on link "Dartmouth" at bounding box center [1402, 249] width 114 height 24
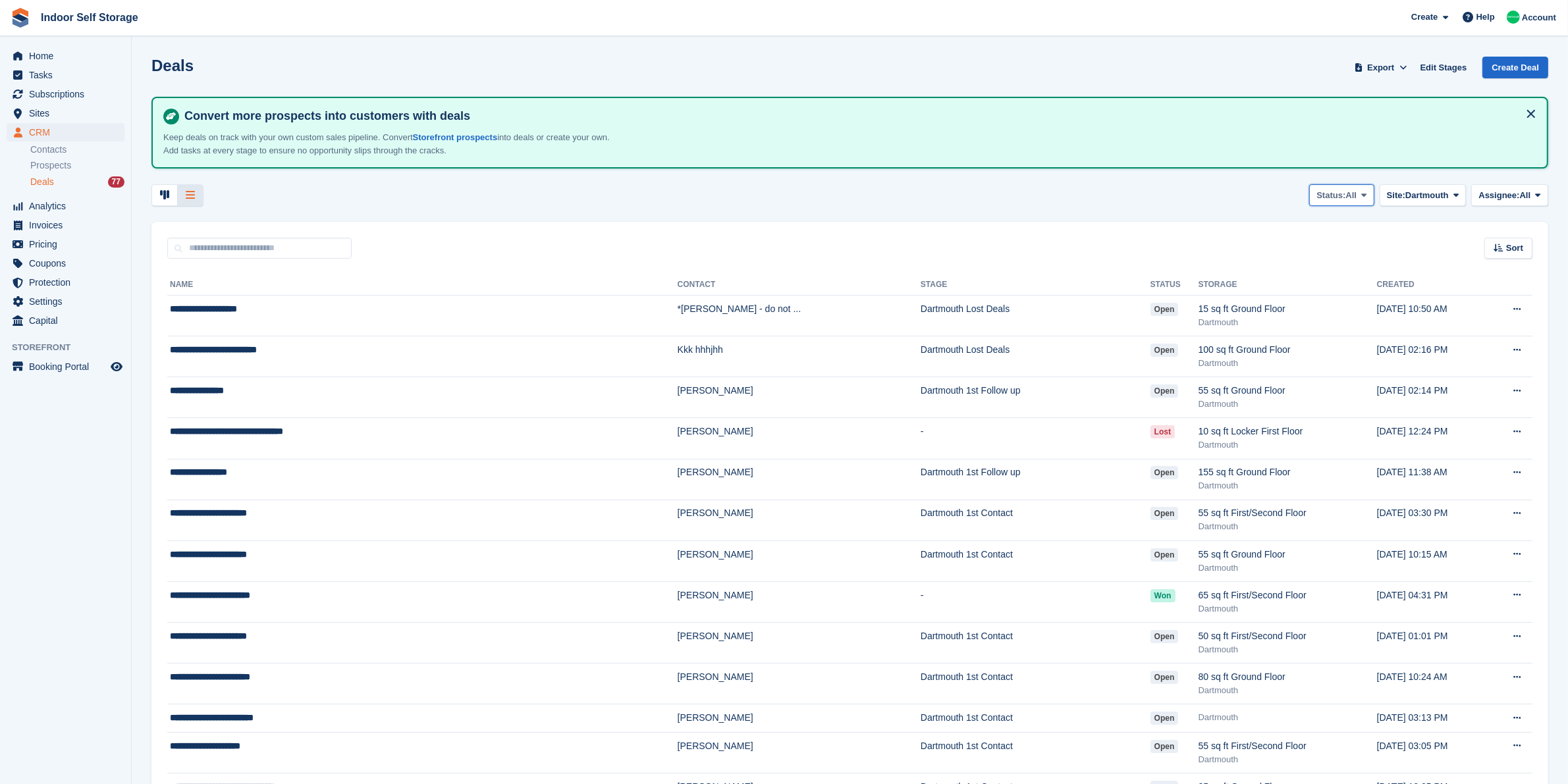
click at [1341, 198] on span "Status:" at bounding box center [1330, 195] width 29 height 13
click at [1314, 304] on link "Lost" at bounding box center [1311, 297] width 114 height 24
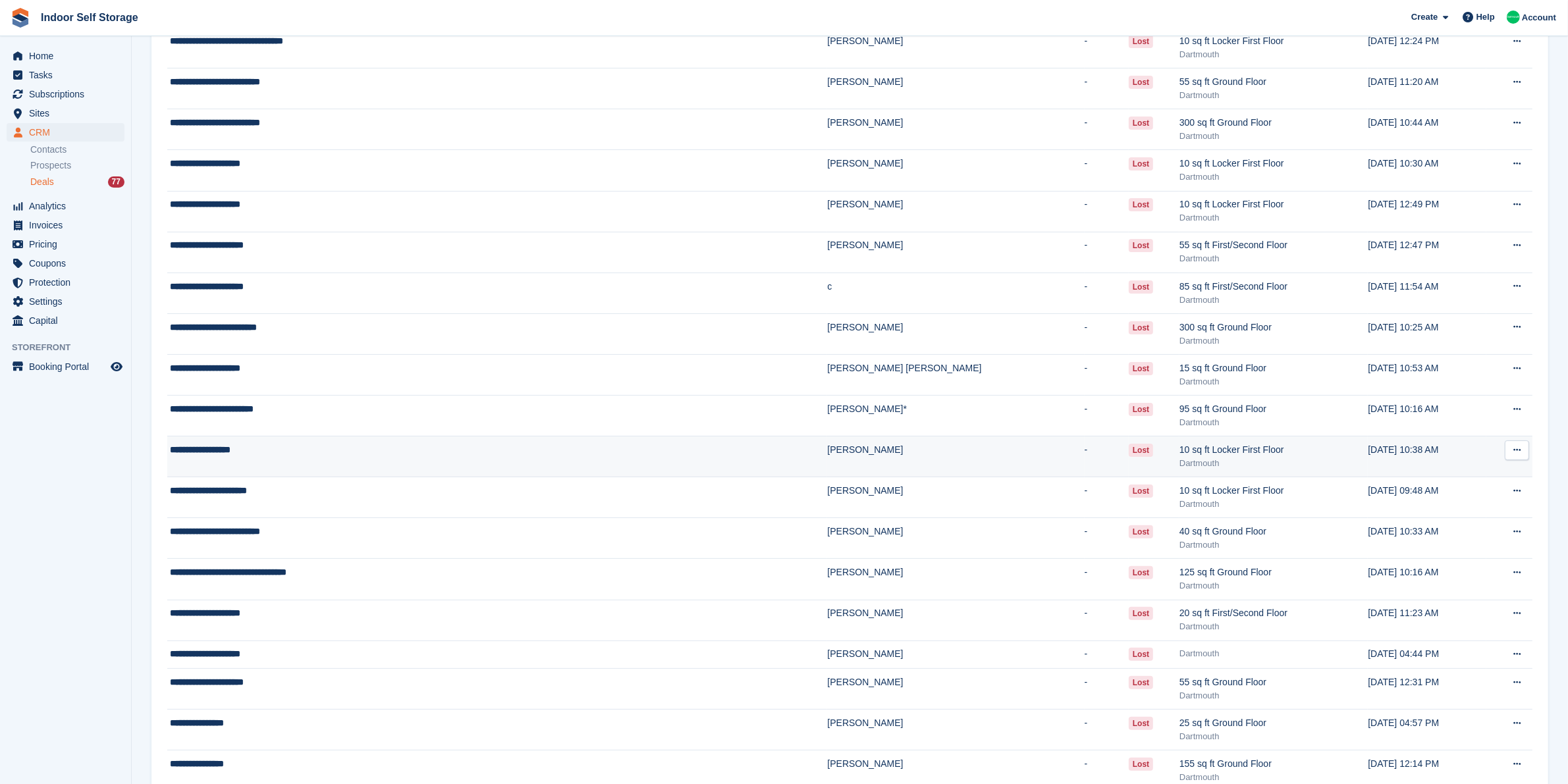
scroll to position [165, 0]
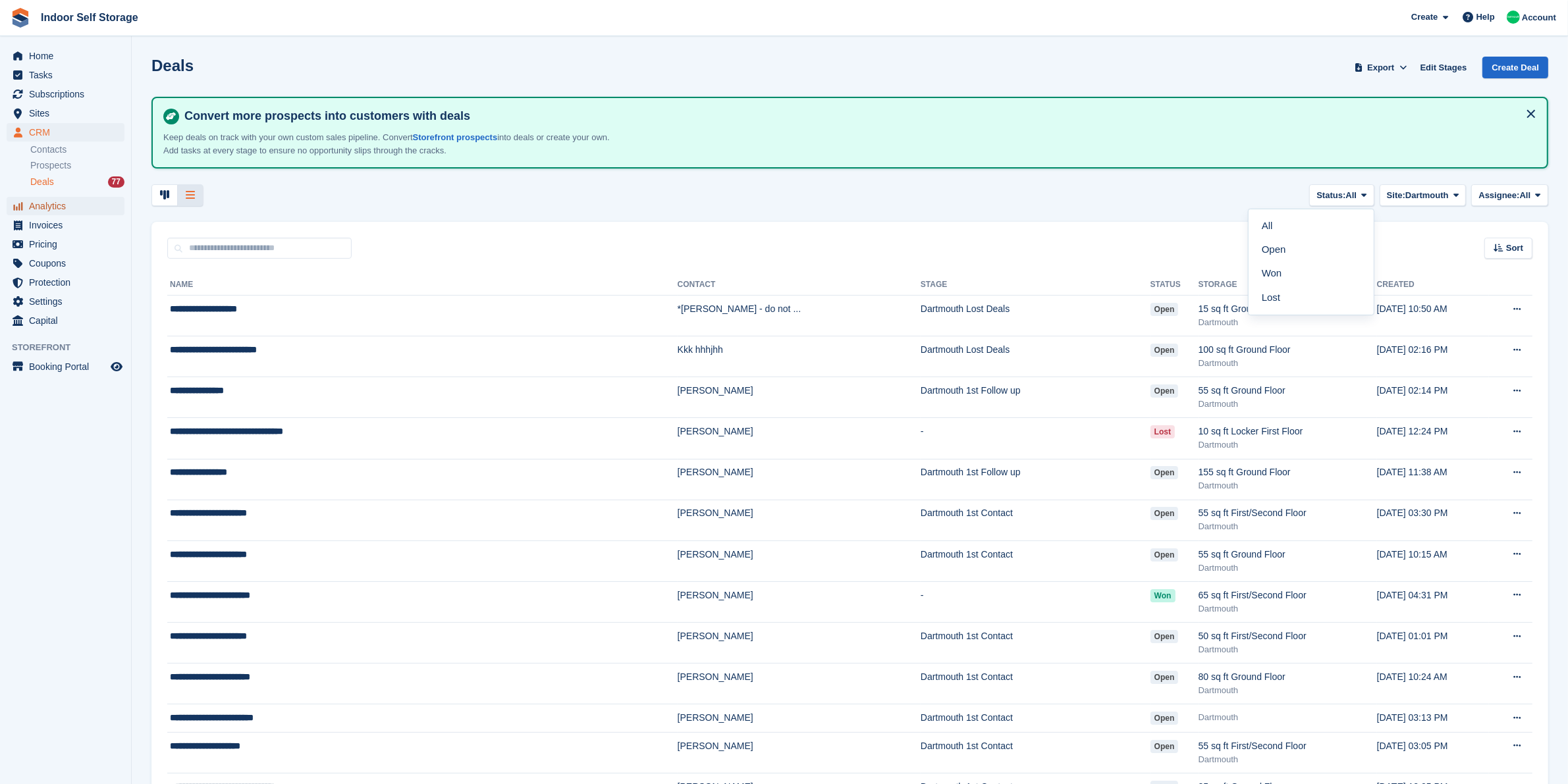
click at [46, 206] on span "Analytics" at bounding box center [68, 206] width 79 height 18
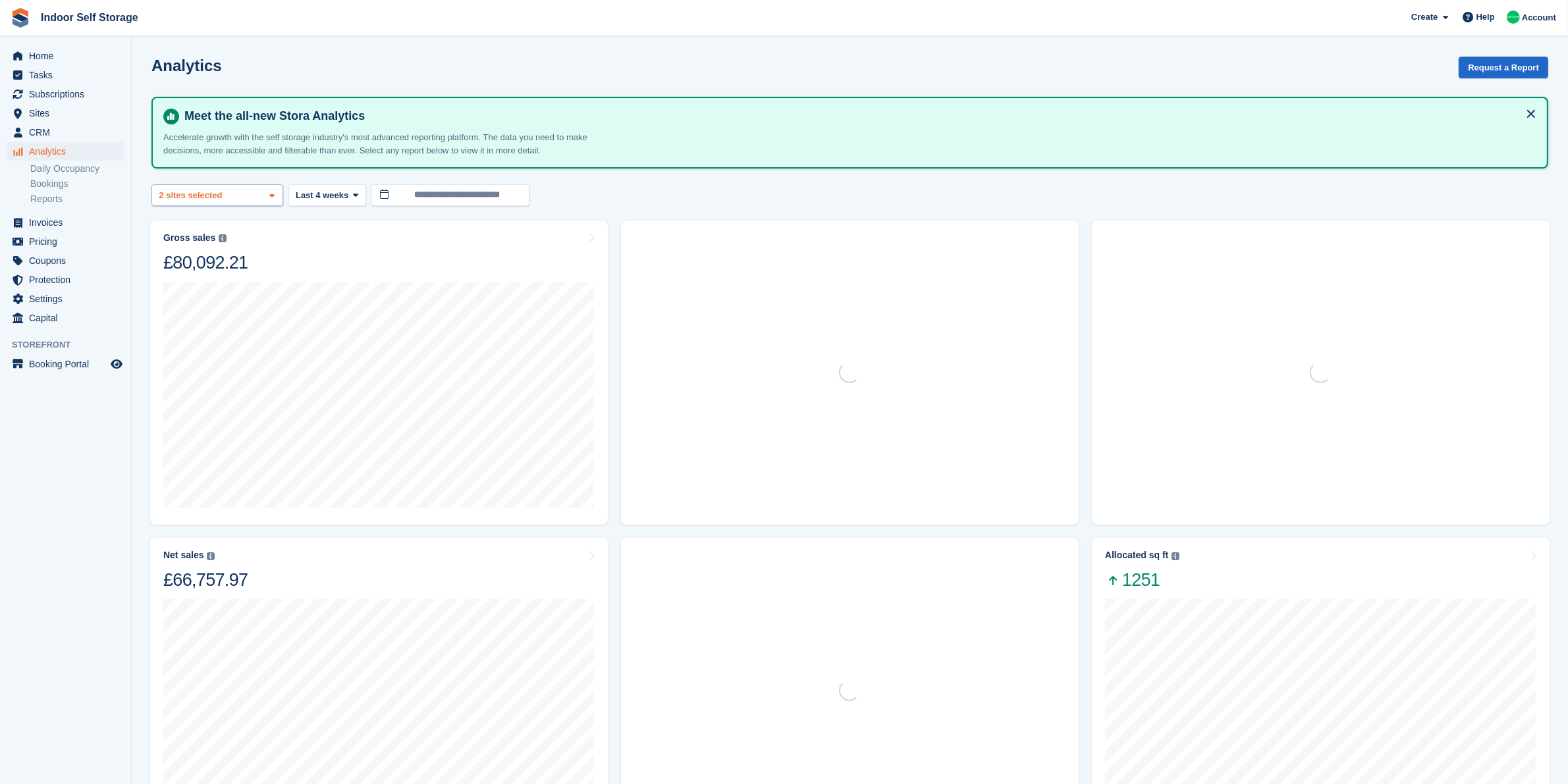
click at [211, 191] on div "2 sites selected" at bounding box center [192, 195] width 70 height 13
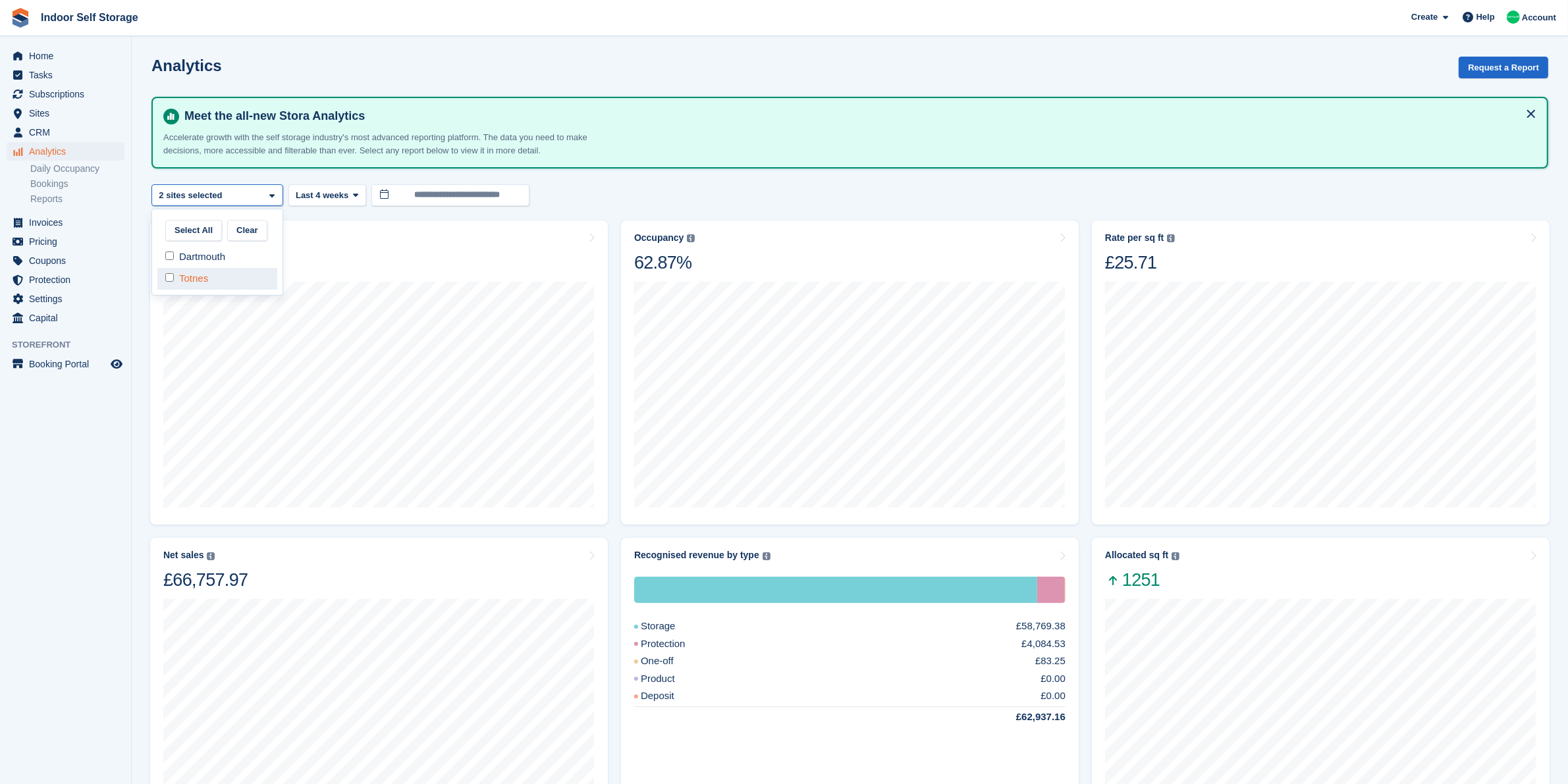
click at [229, 276] on div "Totnes" at bounding box center [217, 278] width 120 height 22
select select "***"
click at [76, 96] on span "Subscriptions" at bounding box center [68, 93] width 79 height 18
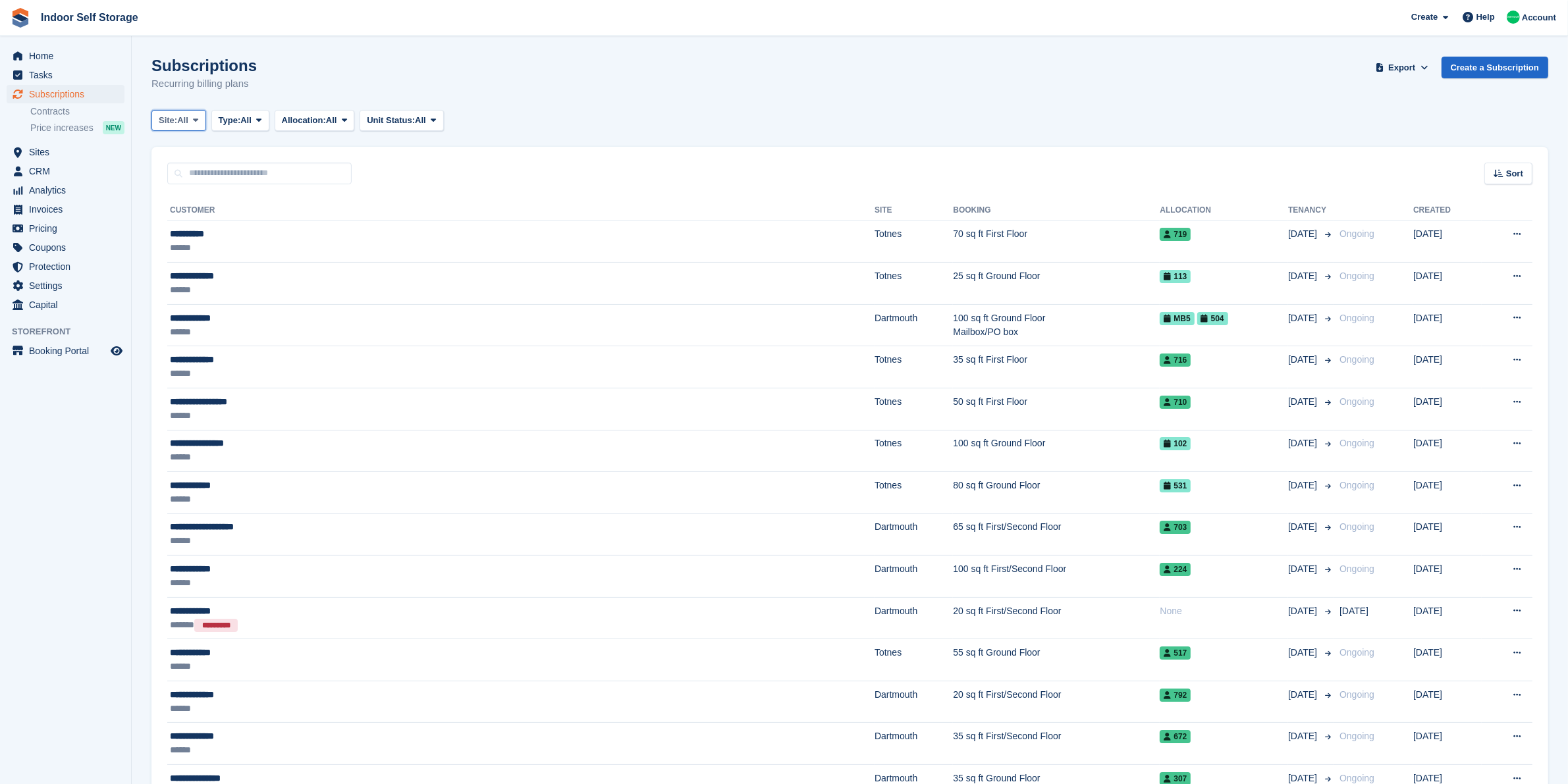
click at [198, 123] on icon at bounding box center [196, 120] width 6 height 9
click at [236, 176] on link "Dartmouth" at bounding box center [214, 175] width 114 height 24
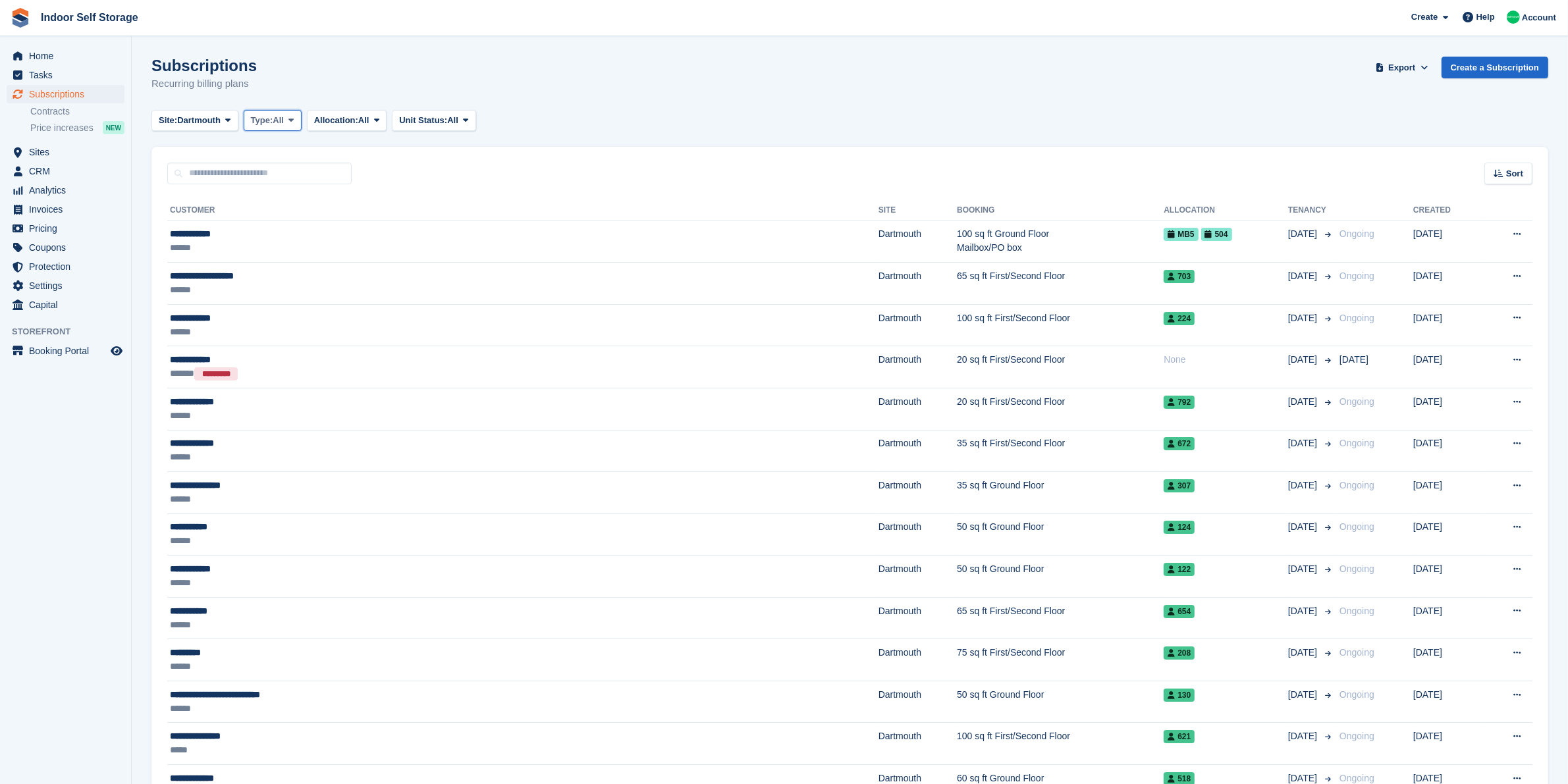
click at [296, 126] on button "Type: All" at bounding box center [272, 120] width 58 height 22
click at [300, 223] on link "Active" at bounding box center [307, 222] width 114 height 24
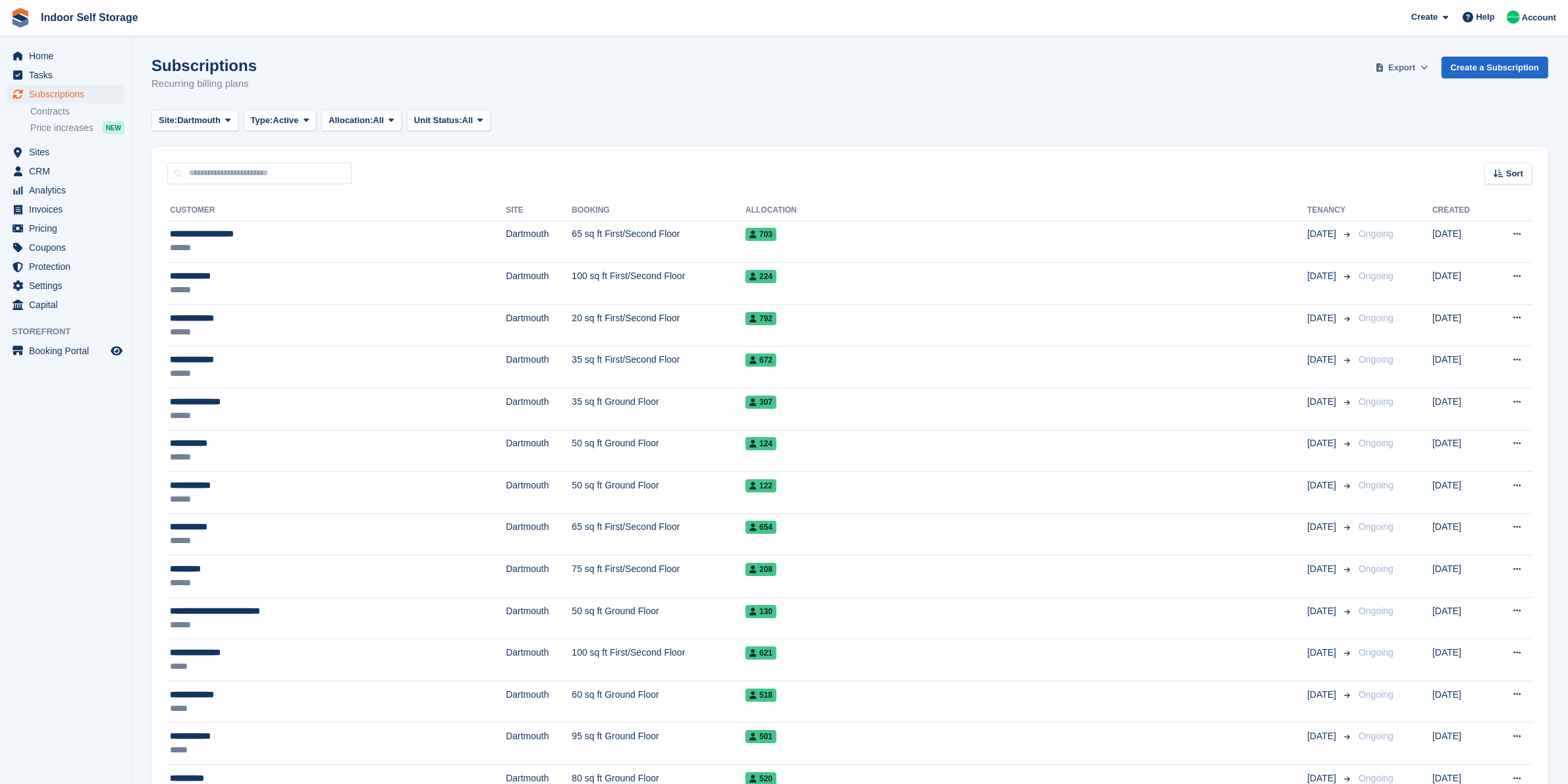
click at [1409, 68] on span "Export" at bounding box center [1401, 68] width 27 height 13
click at [1365, 171] on div "Start Export" at bounding box center [1349, 169] width 49 height 13
click at [66, 95] on span "Subscriptions" at bounding box center [68, 93] width 79 height 18
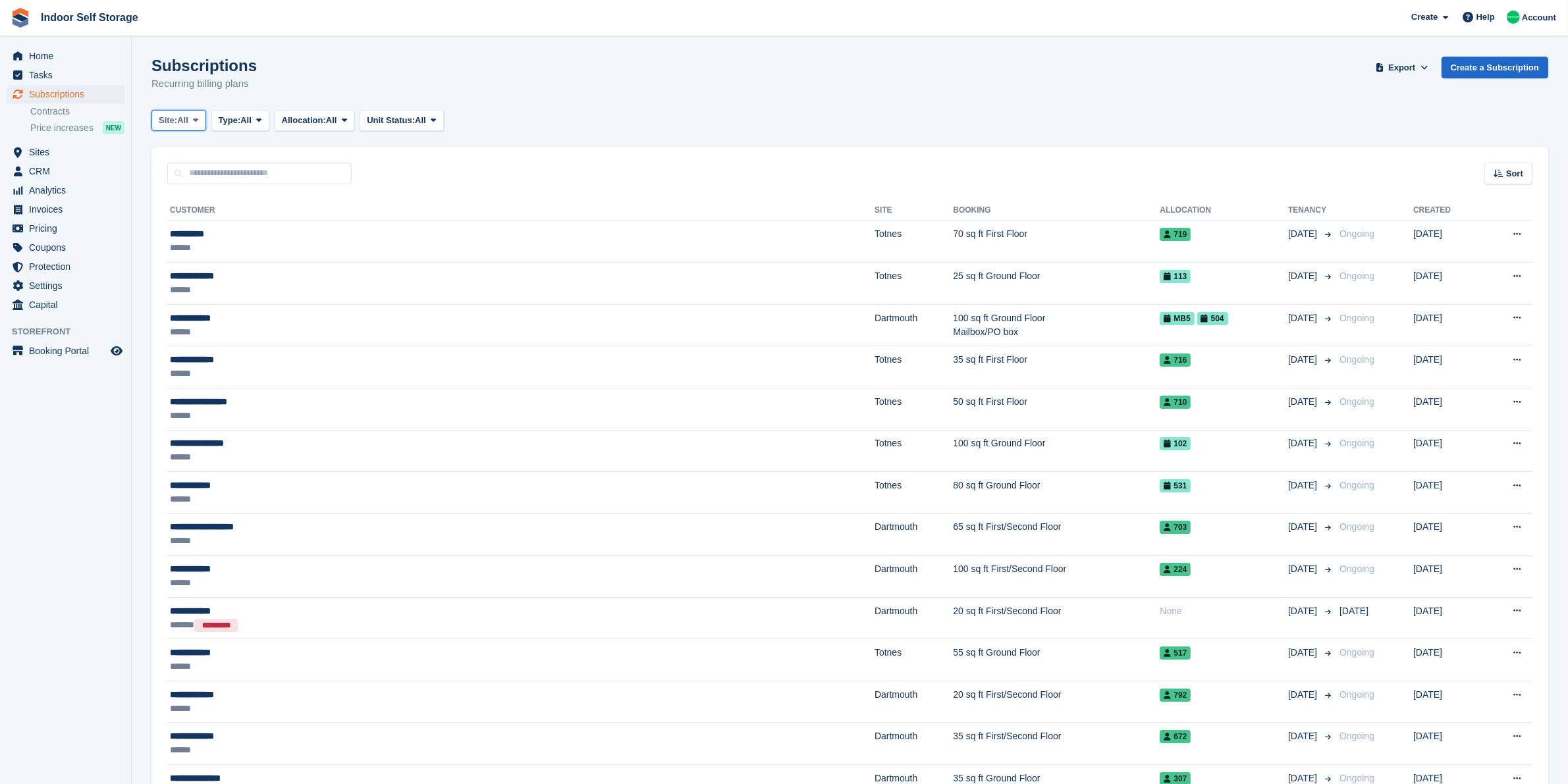
click at [180, 123] on span "All" at bounding box center [183, 121] width 11 height 13
click at [211, 172] on link "Dartmouth" at bounding box center [214, 175] width 114 height 24
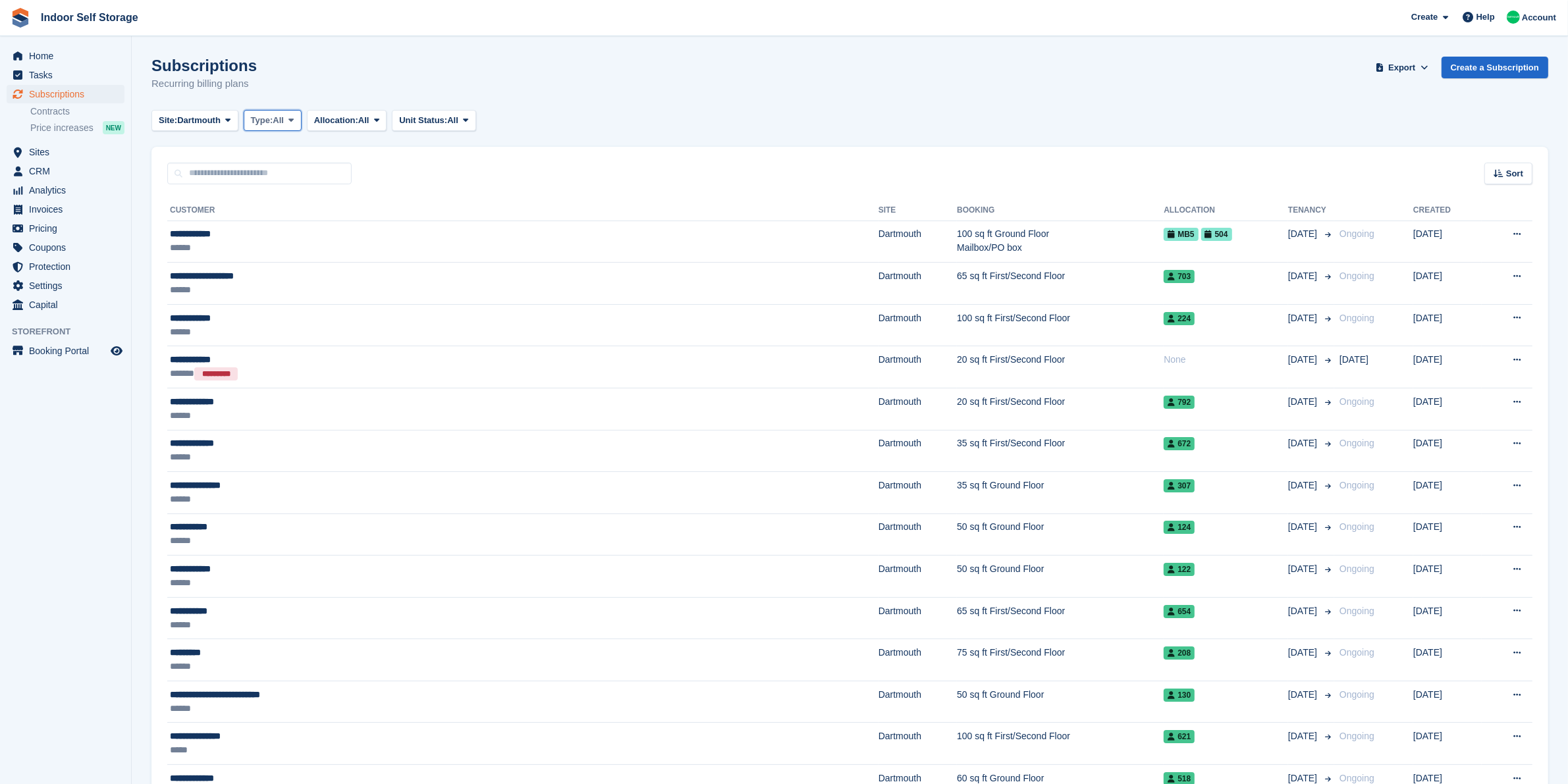
click at [293, 119] on icon at bounding box center [291, 120] width 6 height 9
click at [321, 229] on link "Active" at bounding box center [307, 222] width 114 height 24
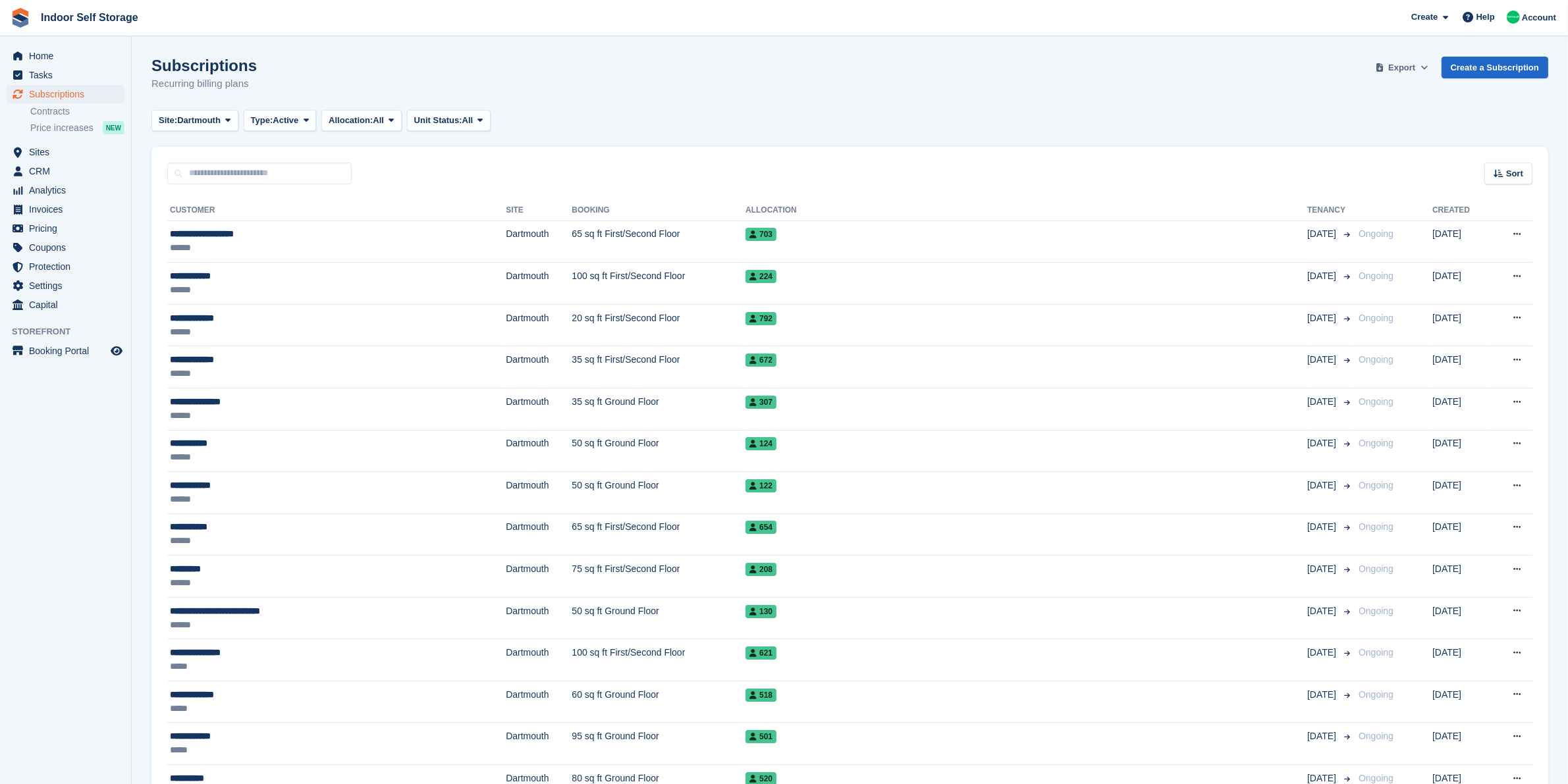
click at [1411, 63] on span "Export" at bounding box center [1401, 68] width 27 height 13
click at [1388, 166] on link "Start Export" at bounding box center [1350, 169] width 149 height 22
click at [60, 82] on span "Tasks" at bounding box center [68, 74] width 79 height 18
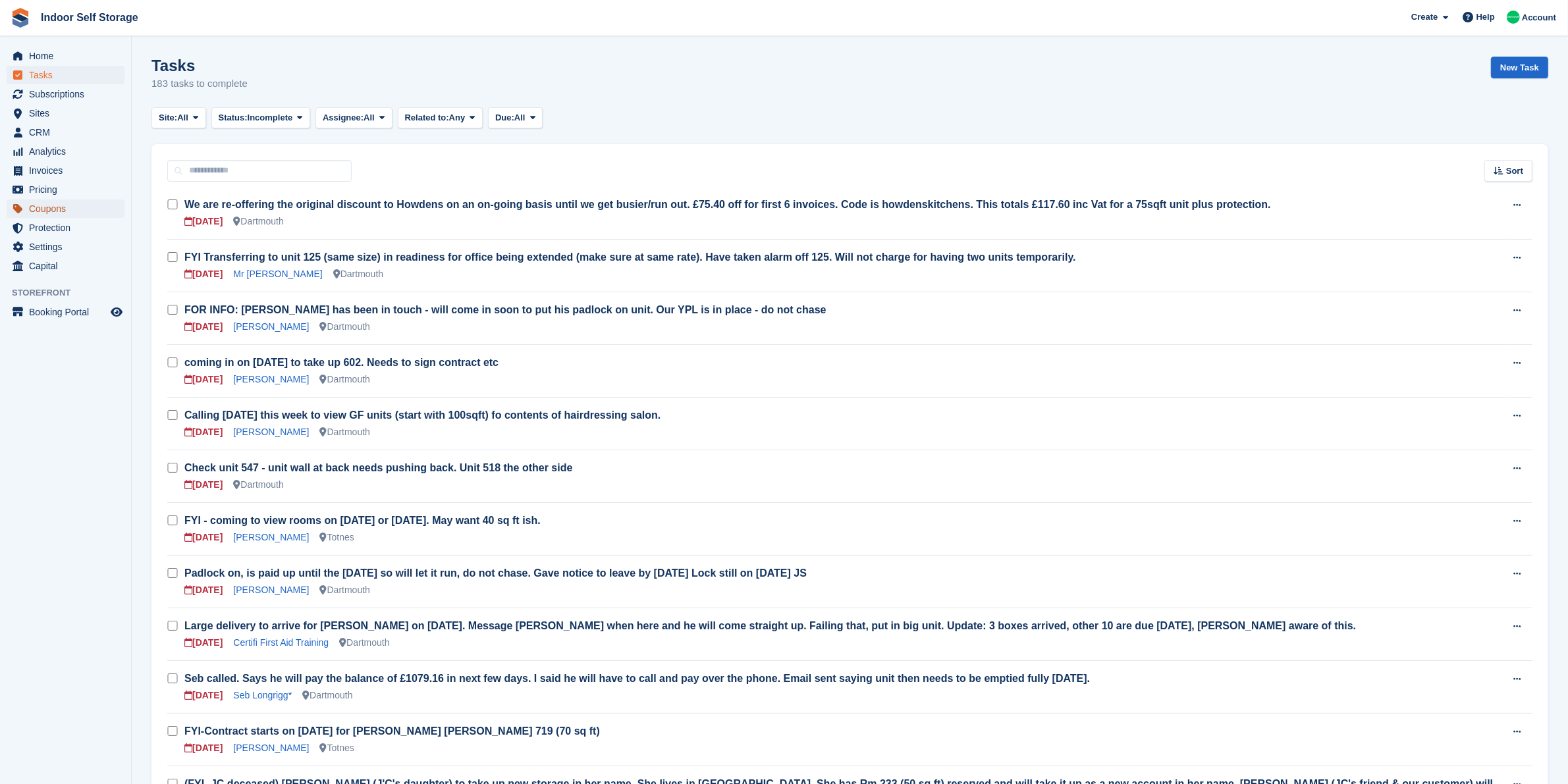
click at [80, 214] on span "Coupons" at bounding box center [68, 208] width 79 height 18
